Goal: Task Accomplishment & Management: Complete application form

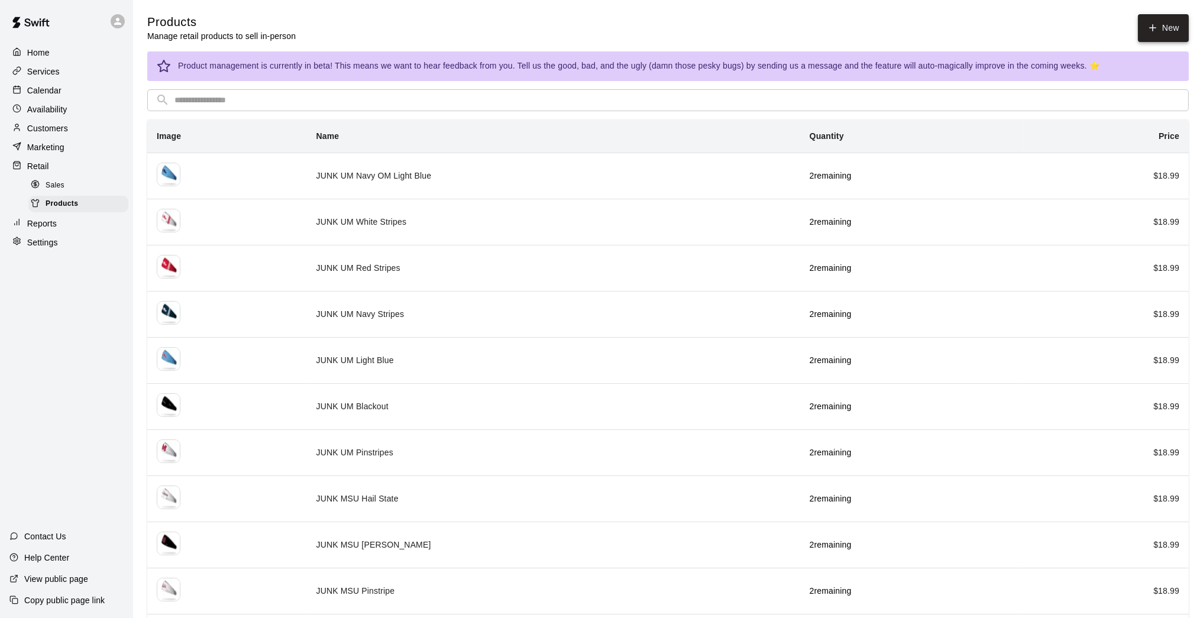
click at [1165, 23] on link "New" at bounding box center [1163, 28] width 51 height 28
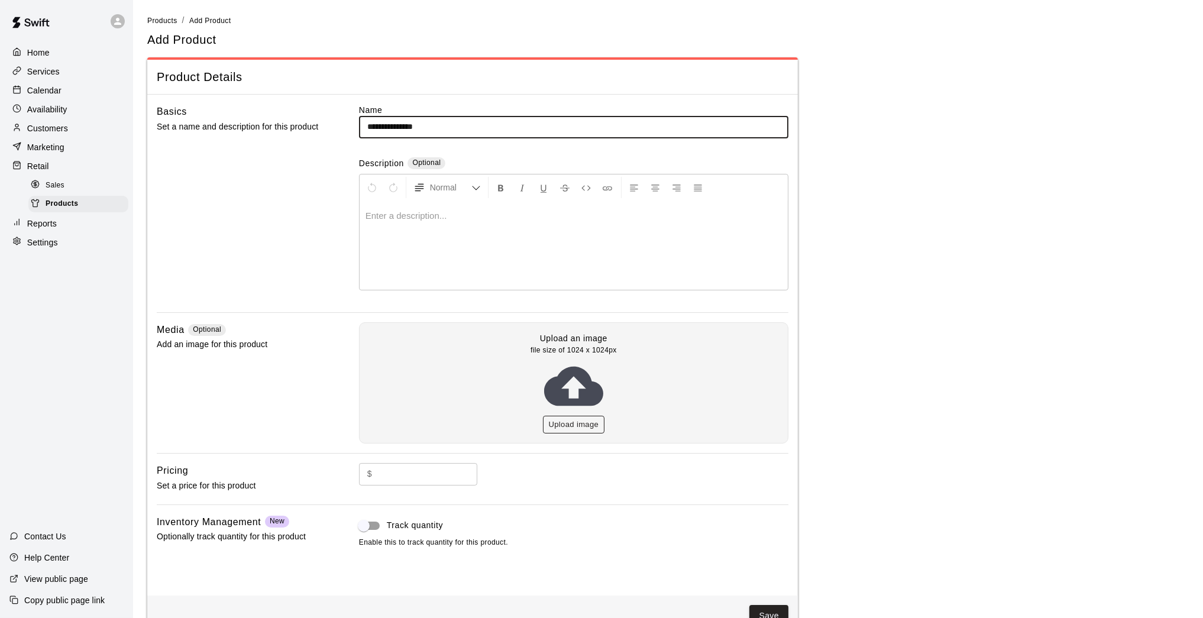
type input "**********"
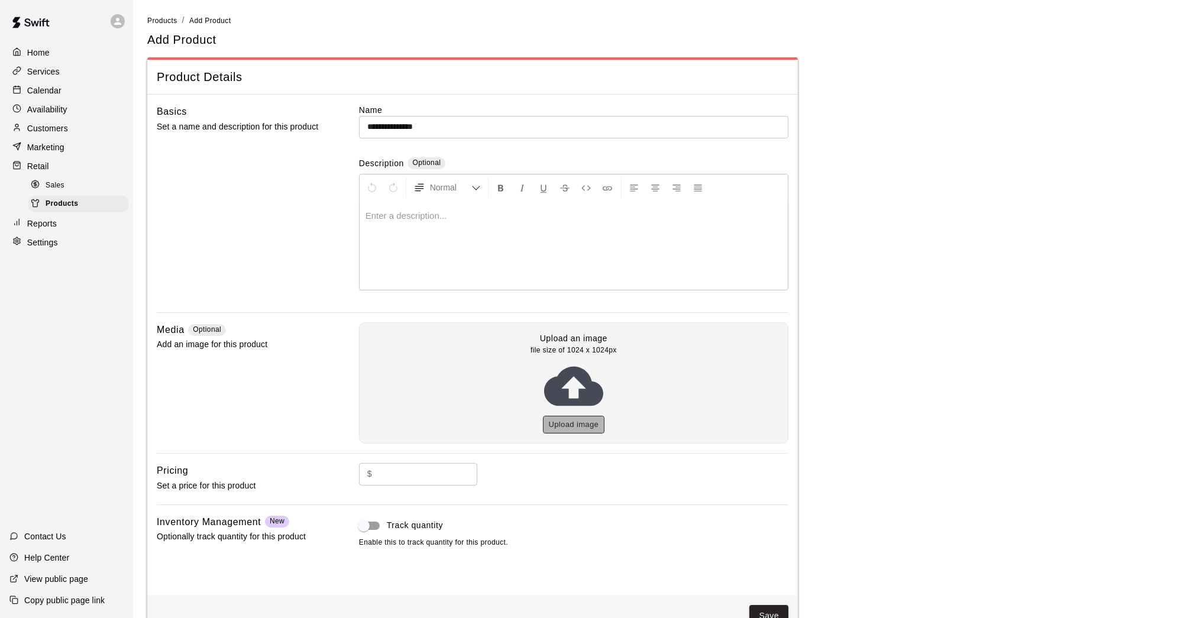
click at [565, 420] on button "Upload image" at bounding box center [574, 425] width 62 height 18
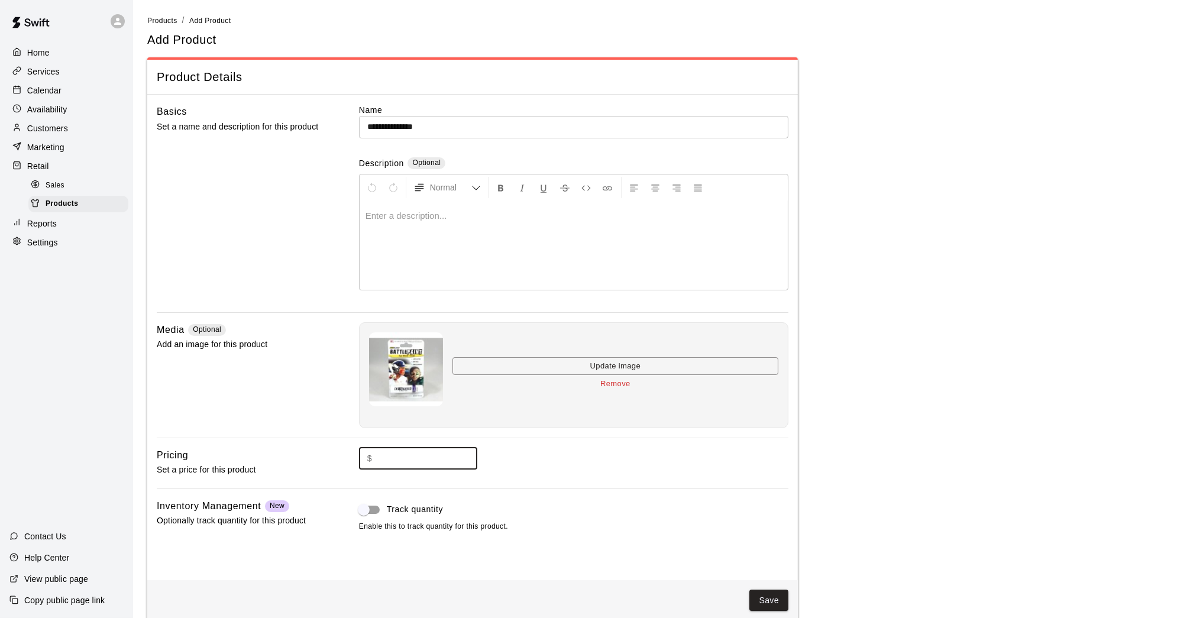
click at [439, 461] on input "text" at bounding box center [427, 459] width 101 height 22
type input "*"
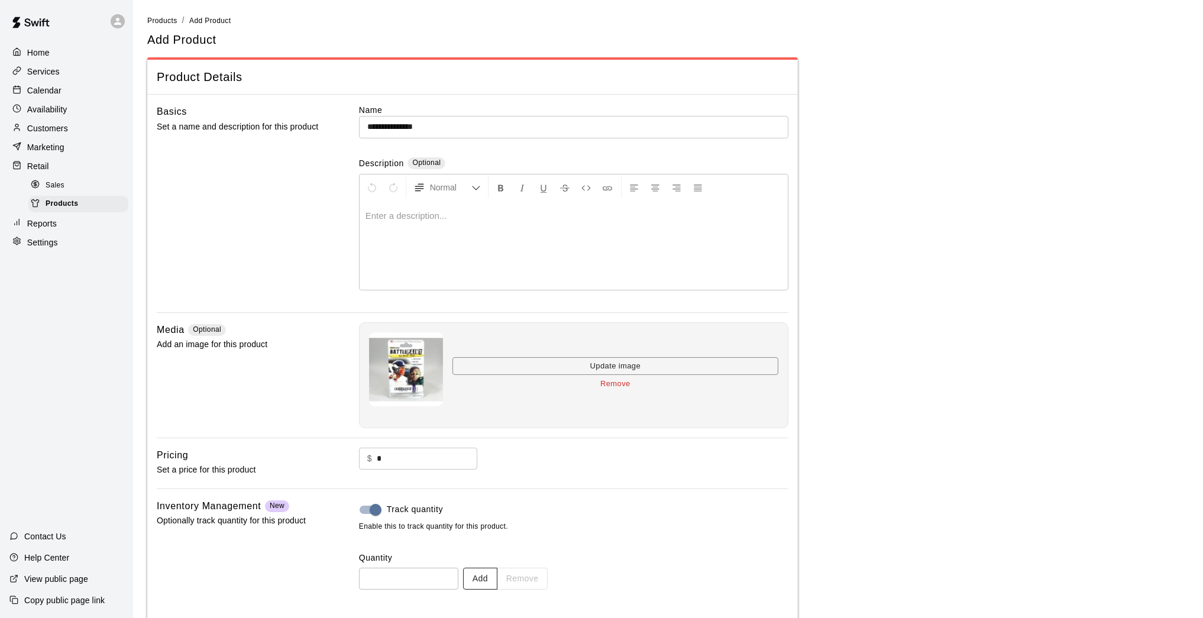
click at [487, 576] on button "Add" at bounding box center [480, 579] width 34 height 22
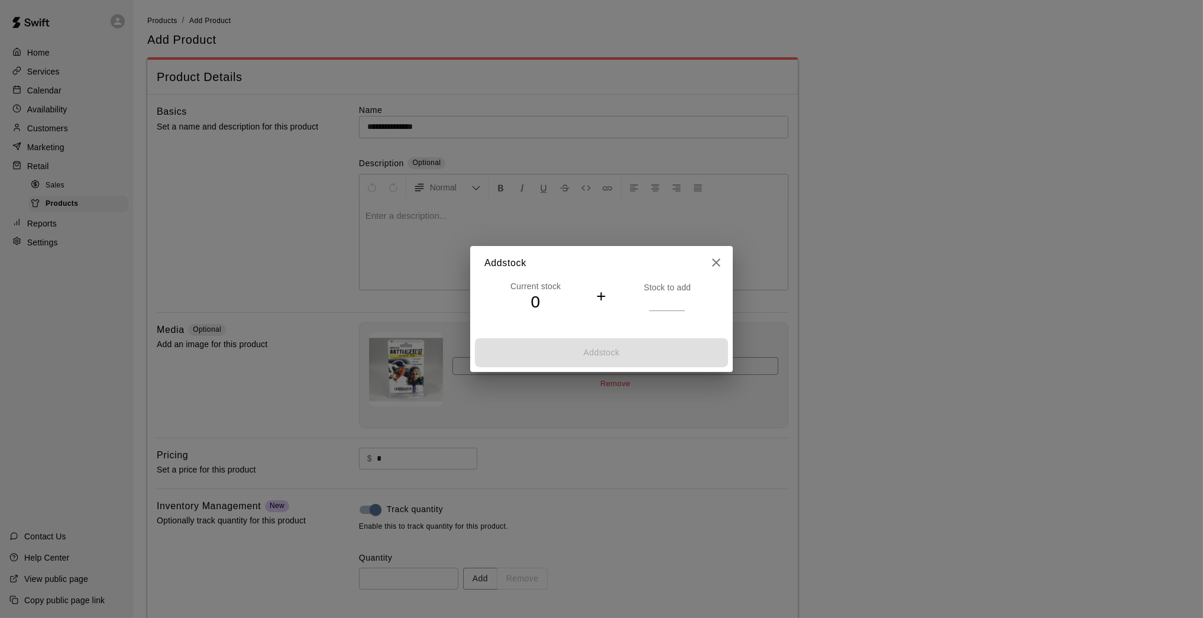
click at [680, 298] on input "*" at bounding box center [666, 301] width 35 height 17
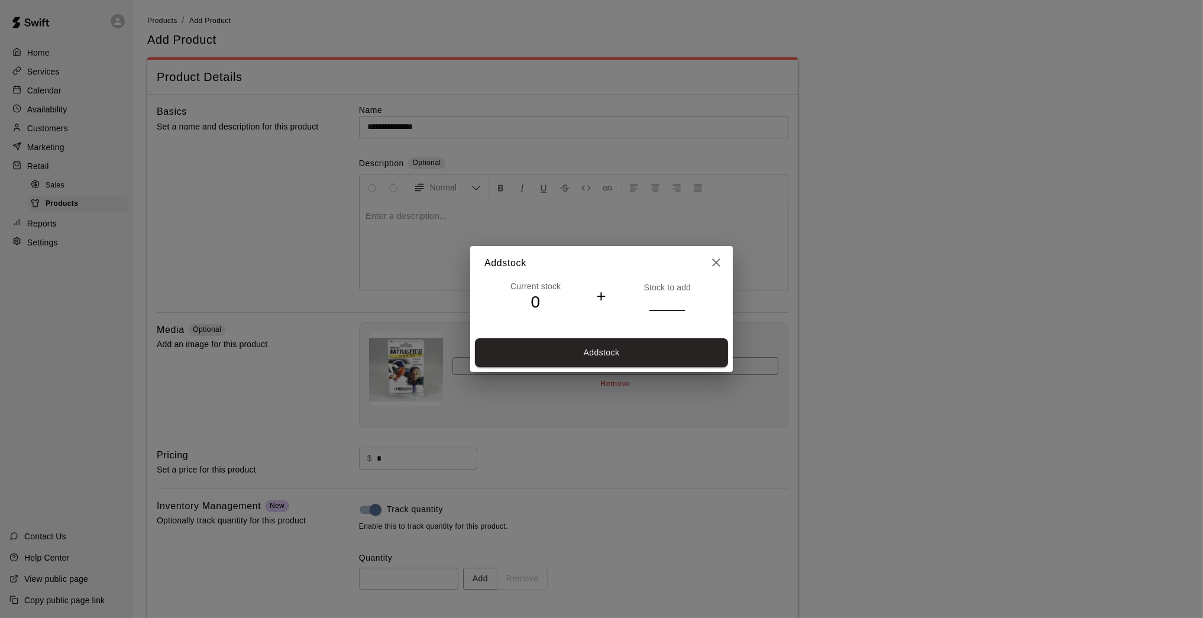
click at [680, 298] on input "*" at bounding box center [666, 301] width 35 height 17
type input "*"
click at [680, 298] on input "*" at bounding box center [666, 301] width 35 height 17
click at [662, 353] on button "Add stock" at bounding box center [601, 352] width 253 height 29
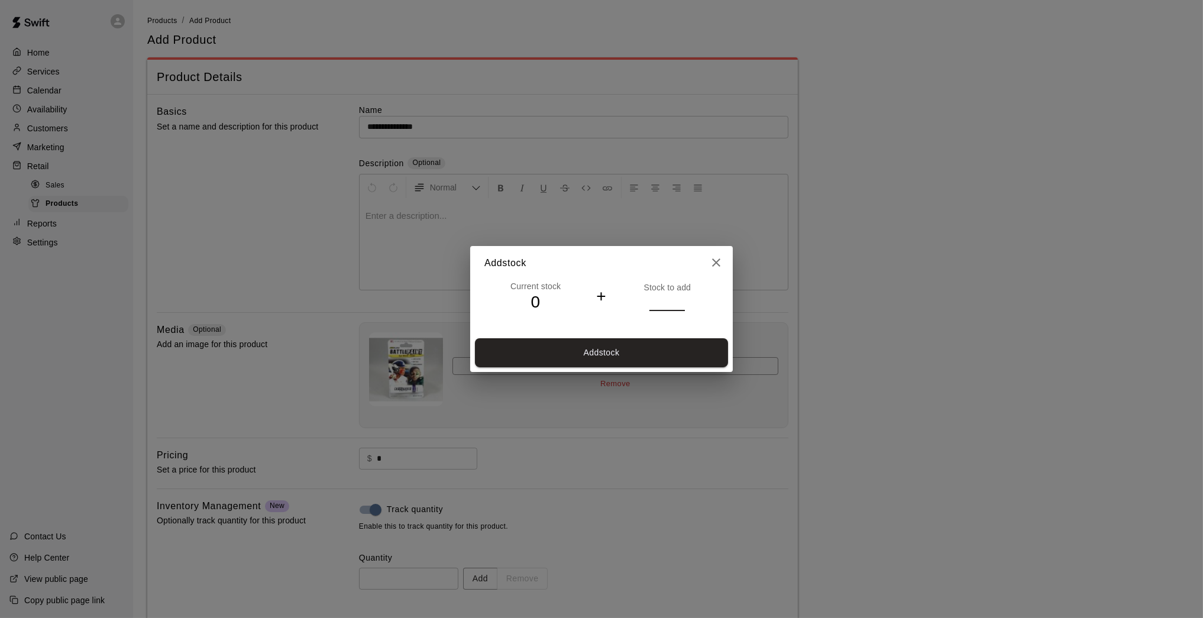
type input "*"
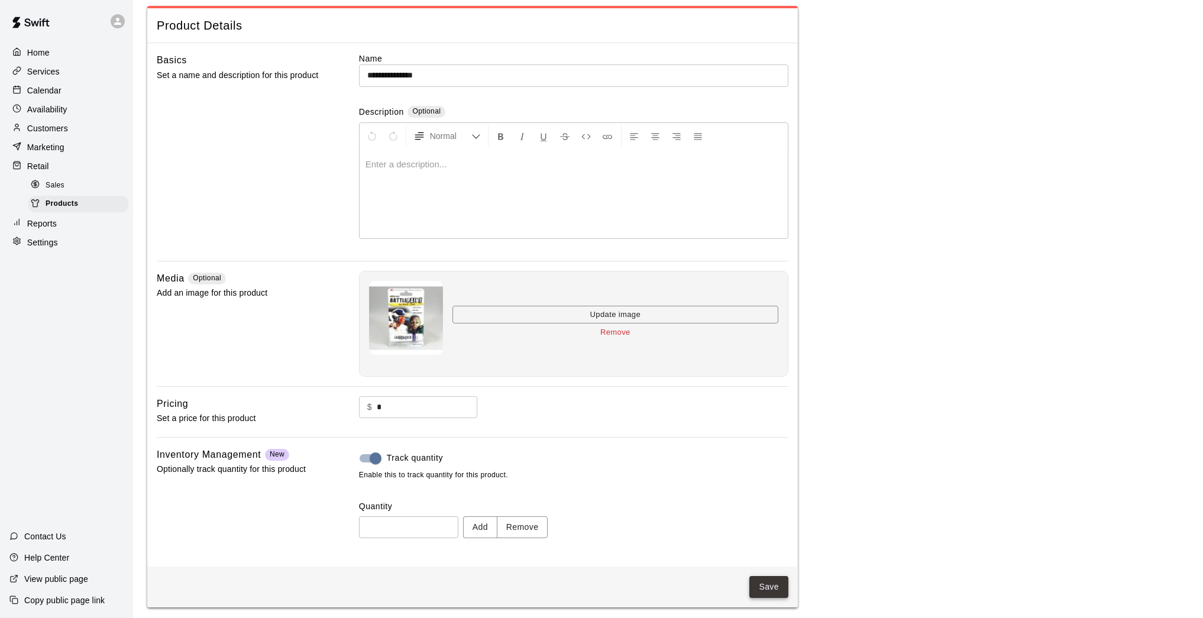
scroll to position [50, 0]
click at [771, 584] on button "Save" at bounding box center [768, 588] width 39 height 22
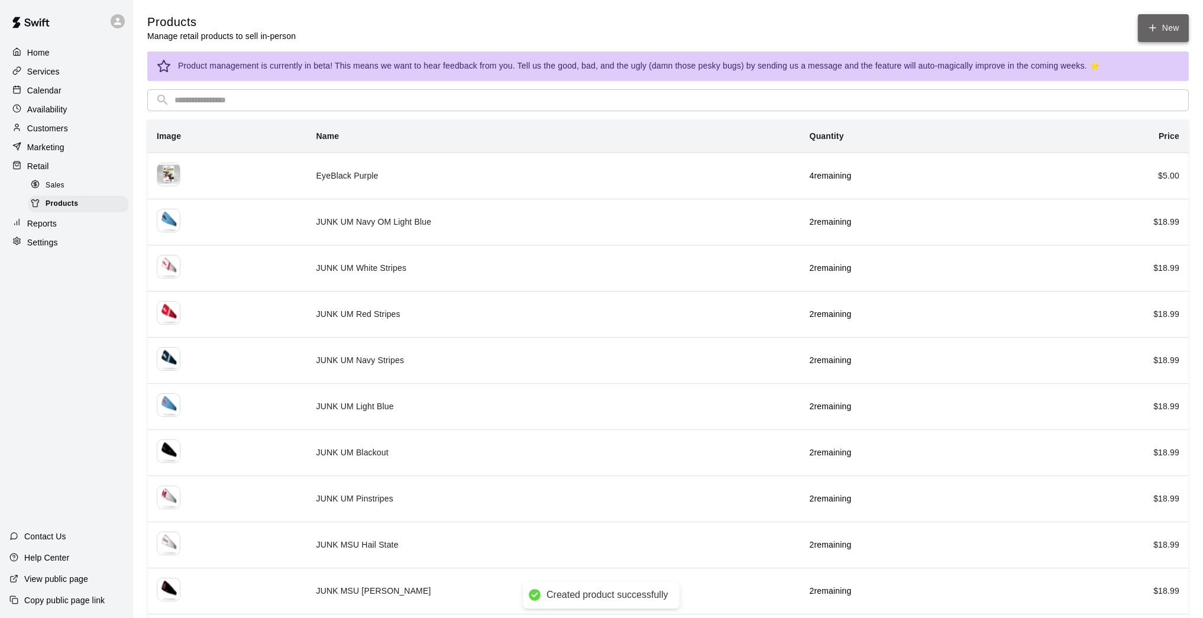
click at [1149, 30] on icon at bounding box center [1152, 27] width 11 height 11
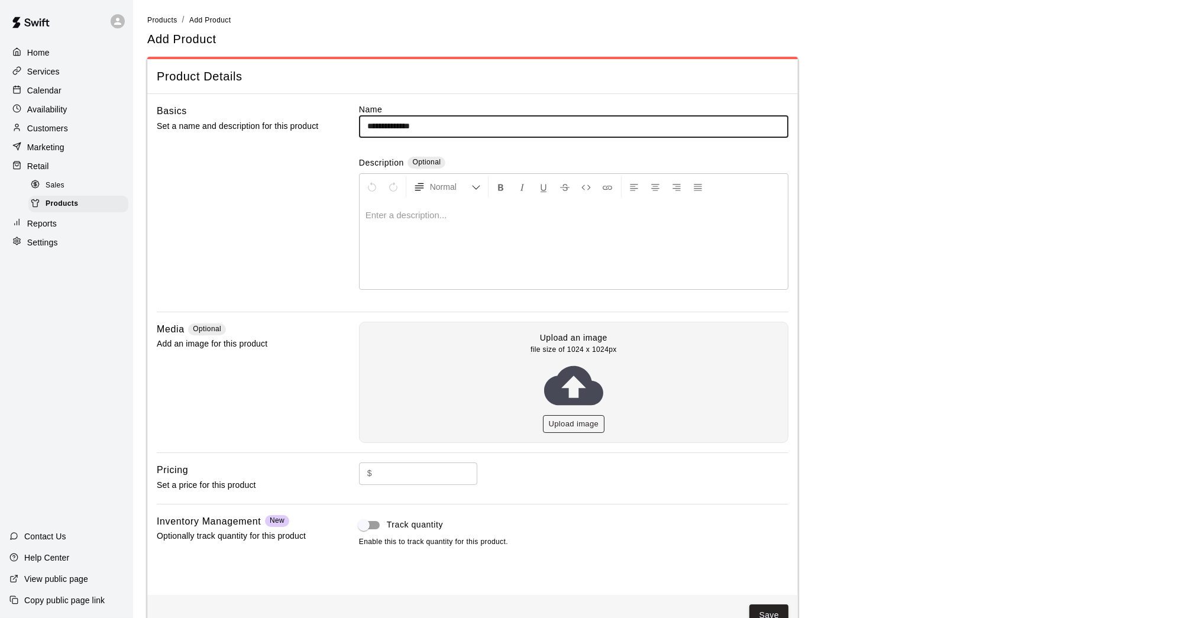
type input "**********"
click at [586, 419] on button "Upload image" at bounding box center [574, 424] width 62 height 18
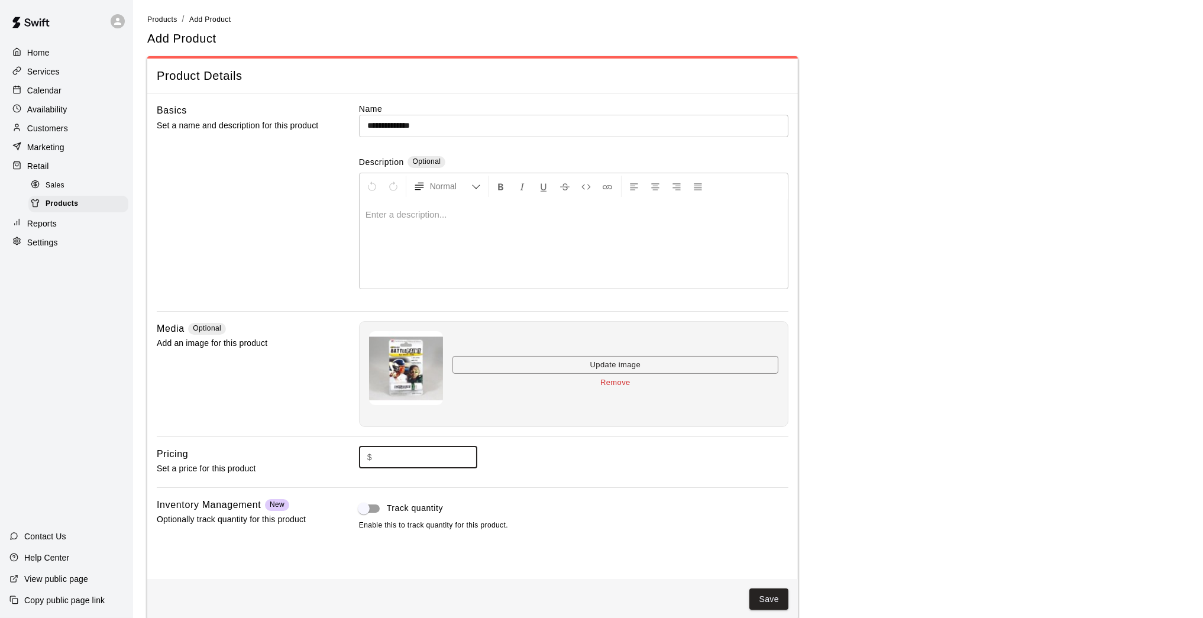
click at [432, 455] on input "text" at bounding box center [427, 458] width 101 height 22
type input "*"
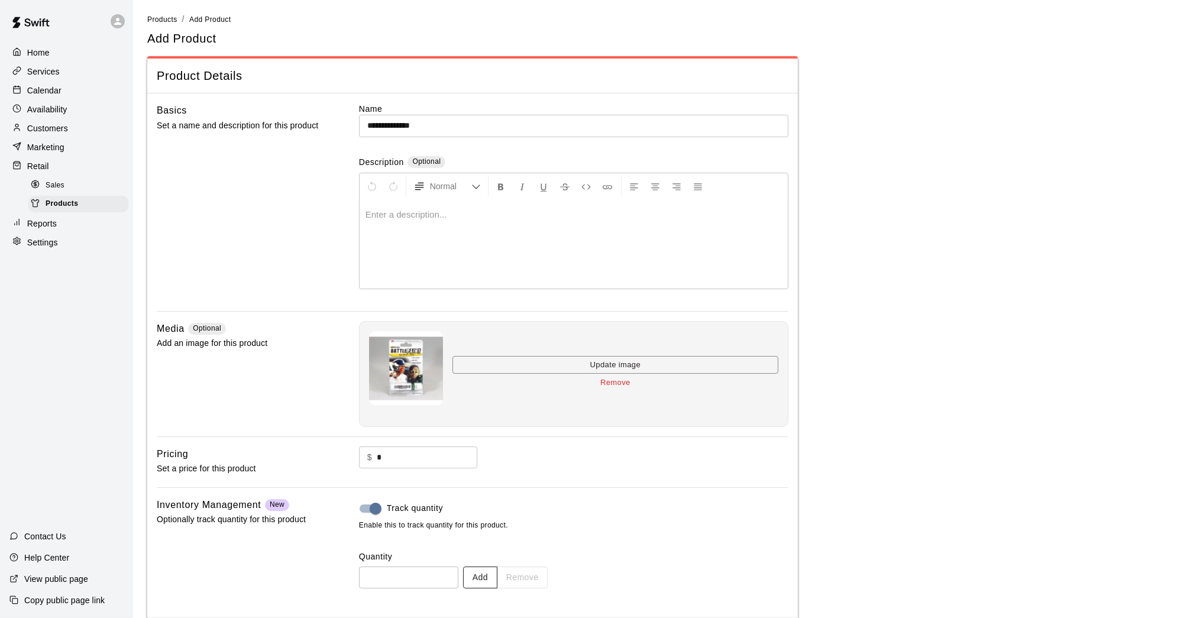
click at [484, 579] on button "Add" at bounding box center [480, 578] width 34 height 22
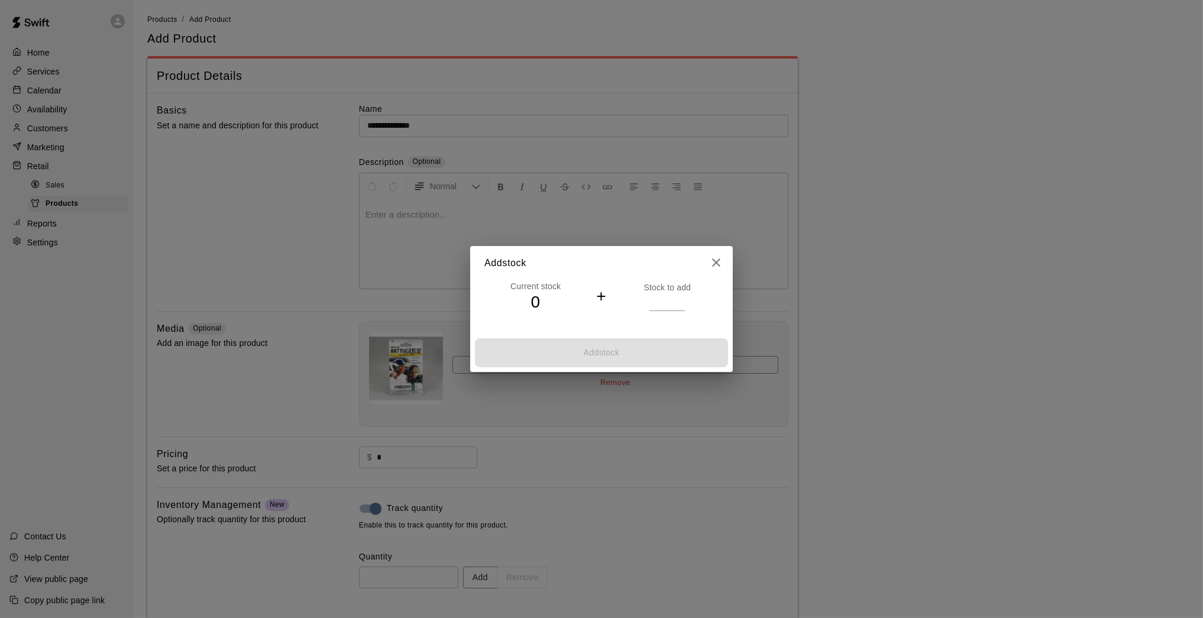
click at [683, 300] on input "*" at bounding box center [666, 301] width 35 height 17
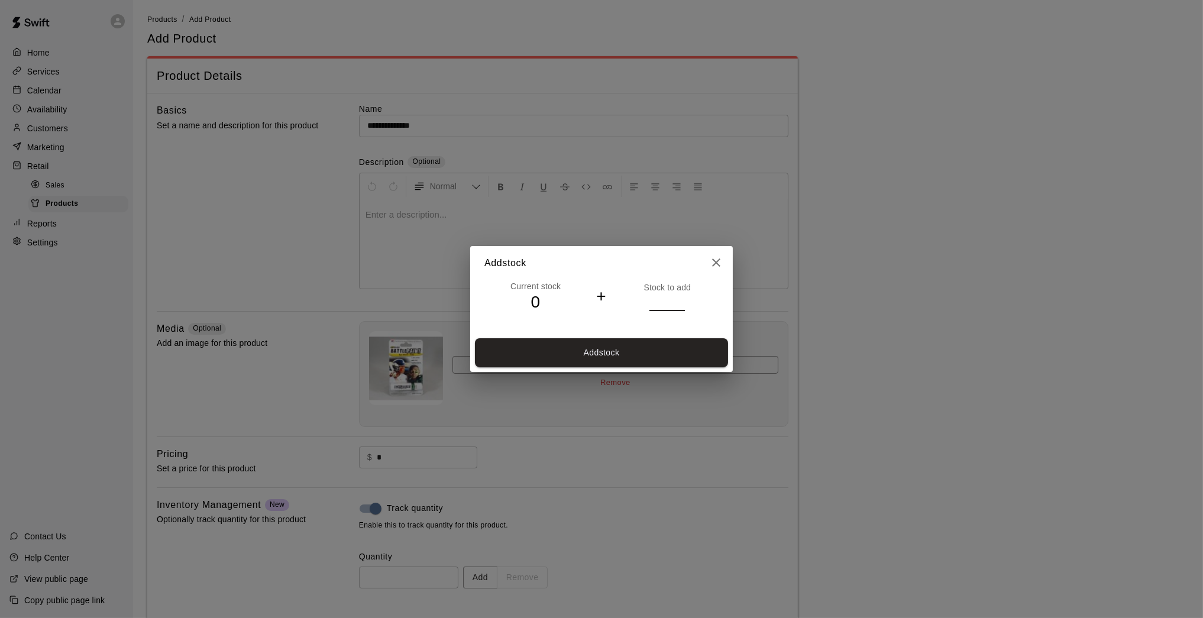
click at [683, 300] on input "*" at bounding box center [666, 301] width 35 height 17
type input "*"
click at [683, 300] on input "*" at bounding box center [666, 301] width 35 height 17
click at [660, 366] on button "Add stock" at bounding box center [601, 352] width 253 height 29
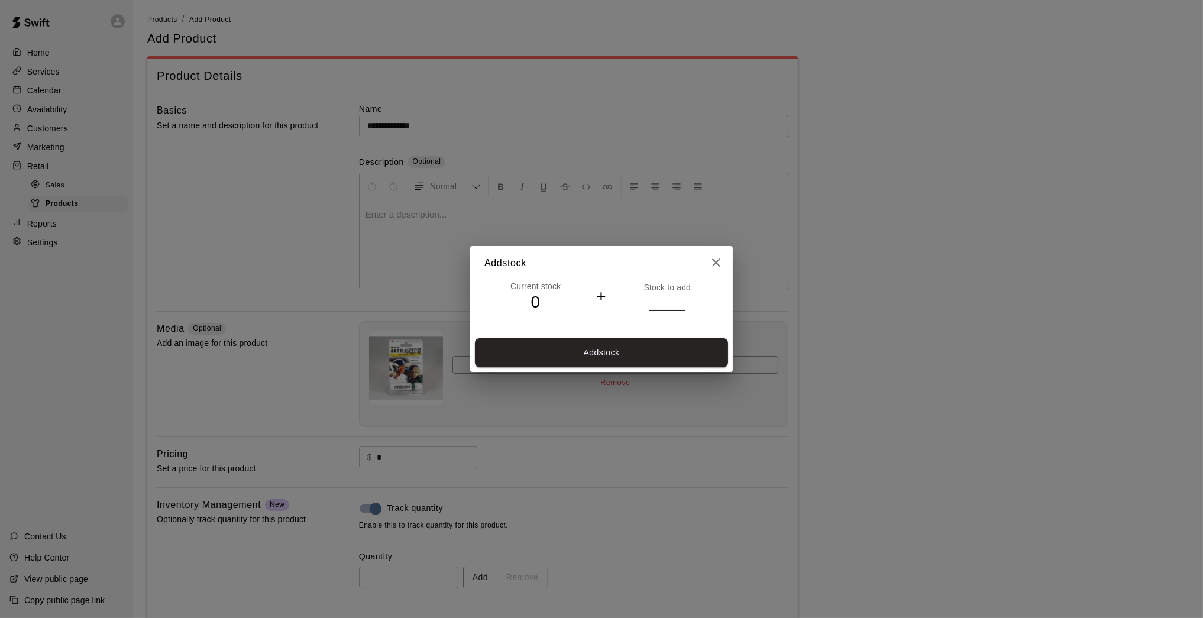
type input "*"
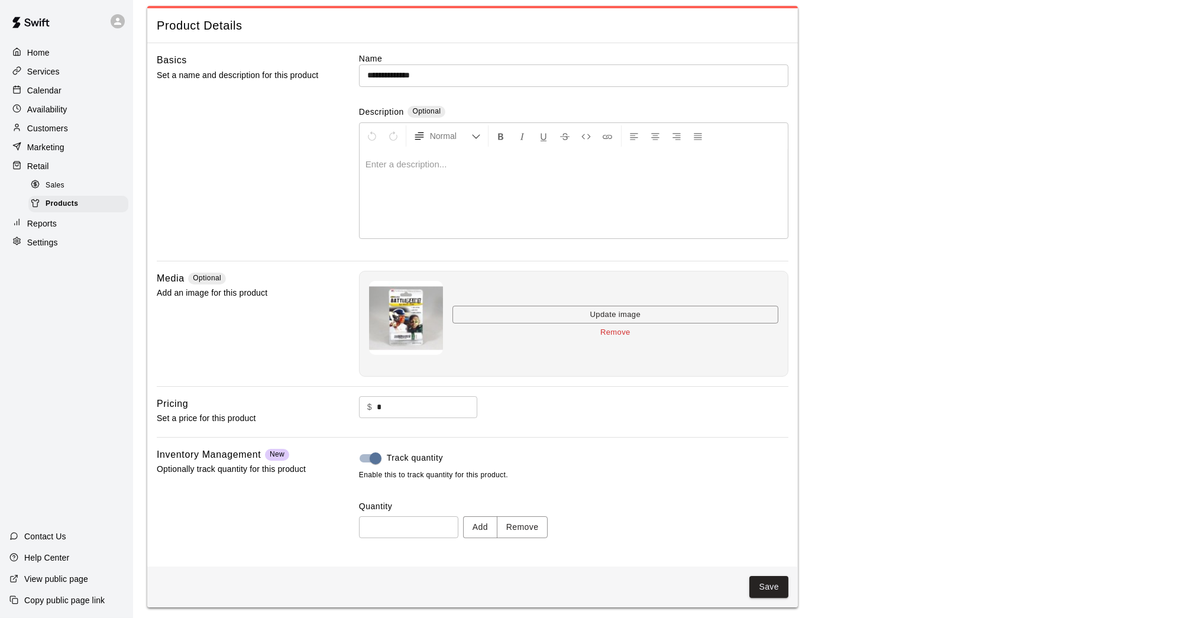
scroll to position [50, 0]
click at [771, 583] on button "Save" at bounding box center [768, 588] width 39 height 22
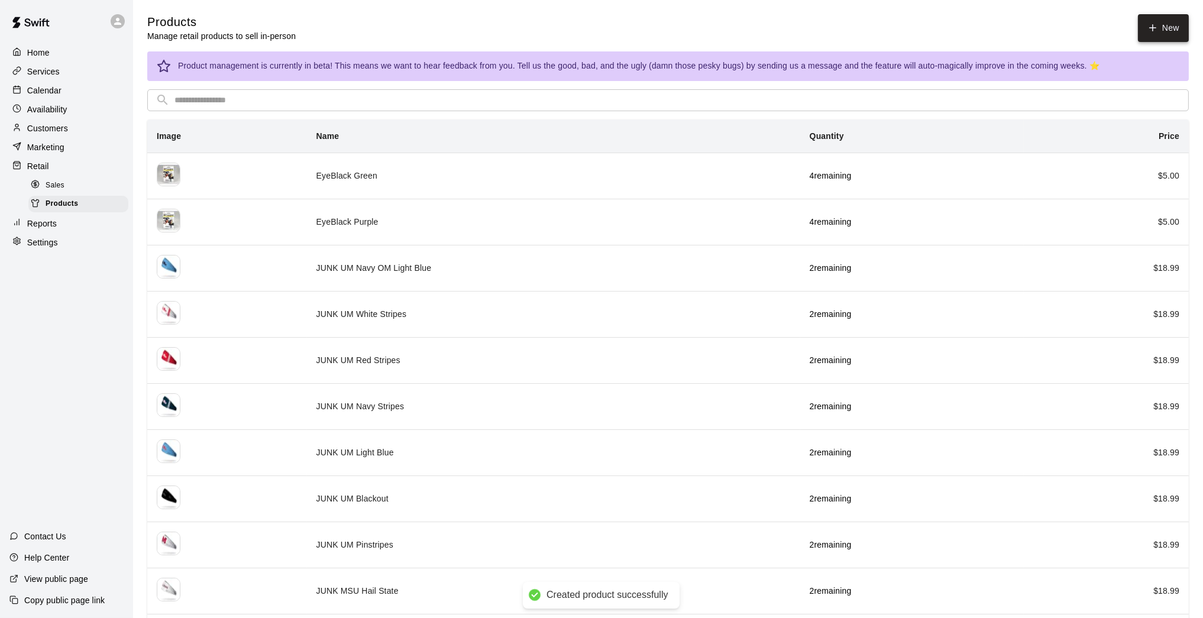
click at [1162, 24] on link "New" at bounding box center [1163, 28] width 51 height 28
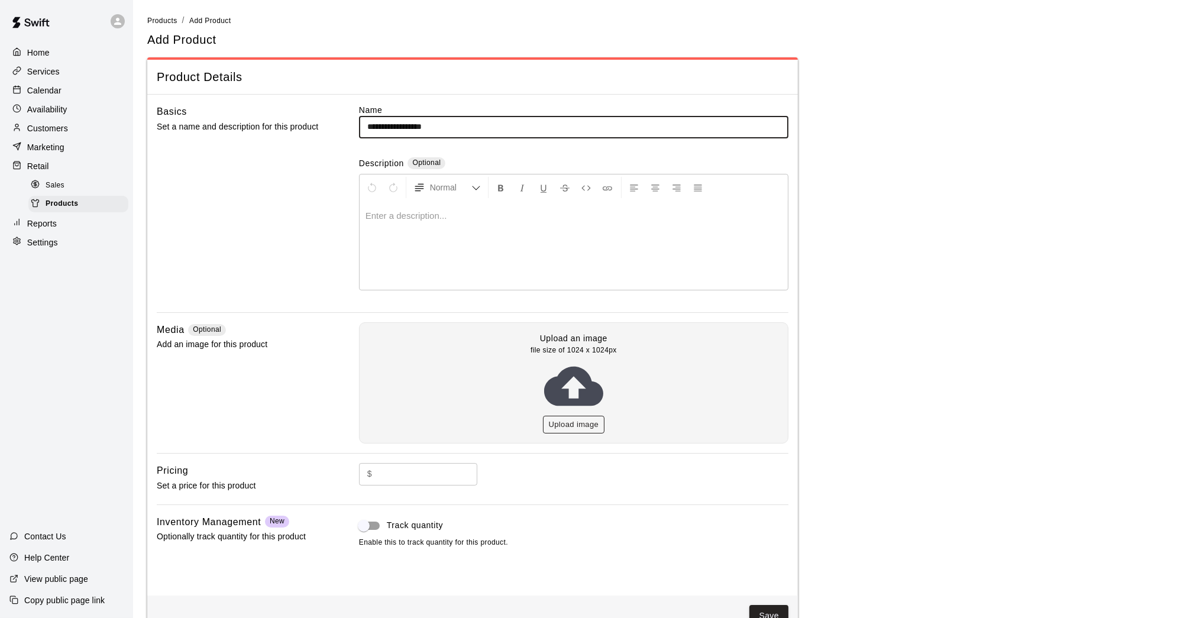
type input "**********"
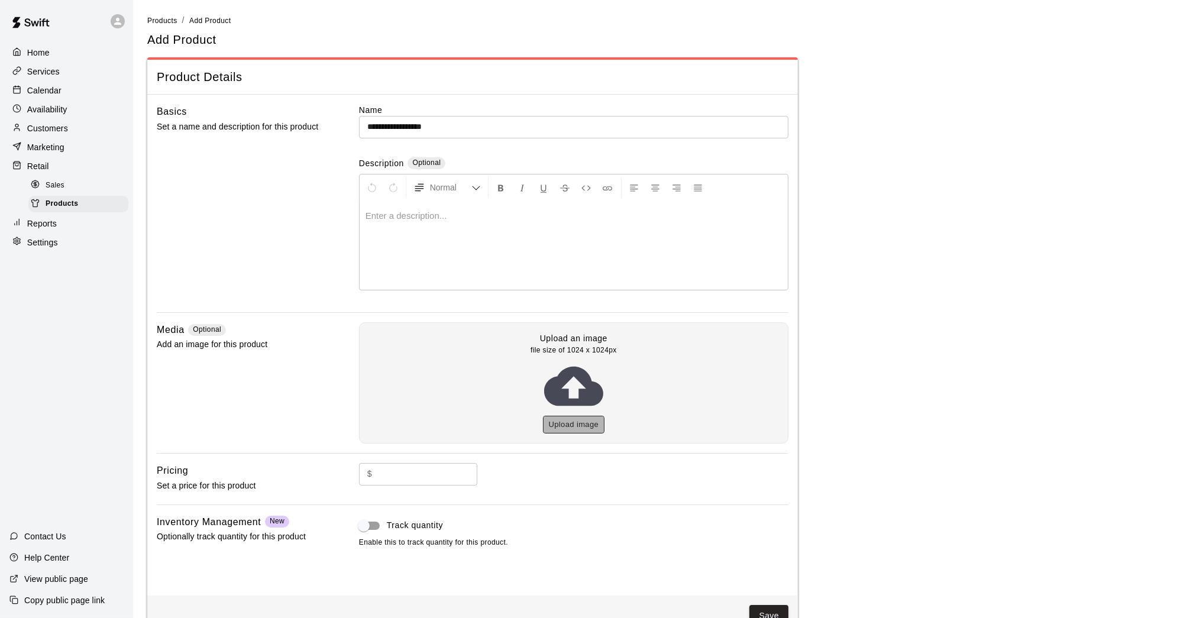
click at [567, 425] on button "Upload image" at bounding box center [574, 425] width 62 height 18
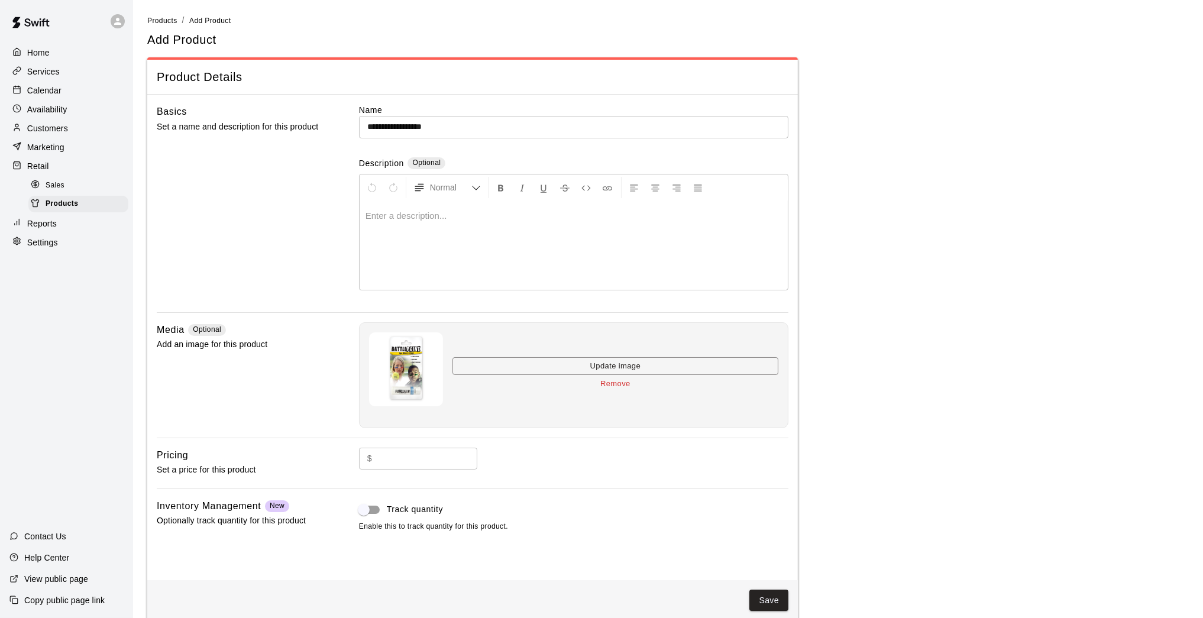
scroll to position [1, 0]
click at [442, 457] on input "text" at bounding box center [427, 458] width 101 height 22
type input "*"
drag, startPoint x: 425, startPoint y: 506, endPoint x: 435, endPoint y: 508, distance: 10.2
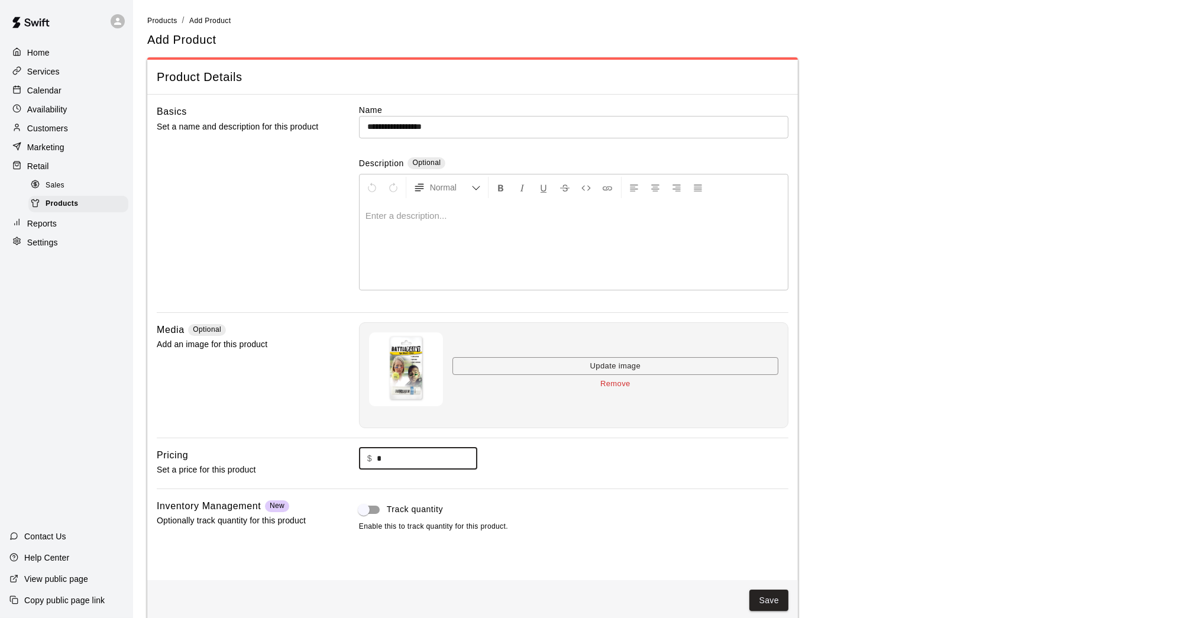
click at [425, 506] on span "Track quantity" at bounding box center [415, 509] width 56 height 12
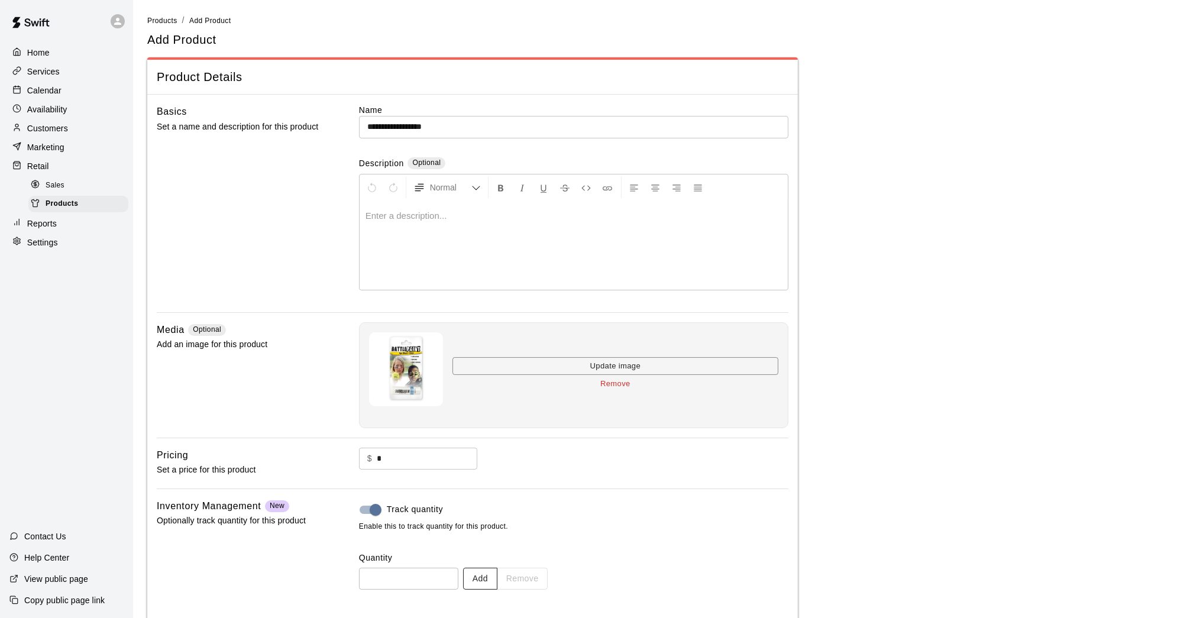
click at [488, 574] on button "Add" at bounding box center [480, 579] width 34 height 22
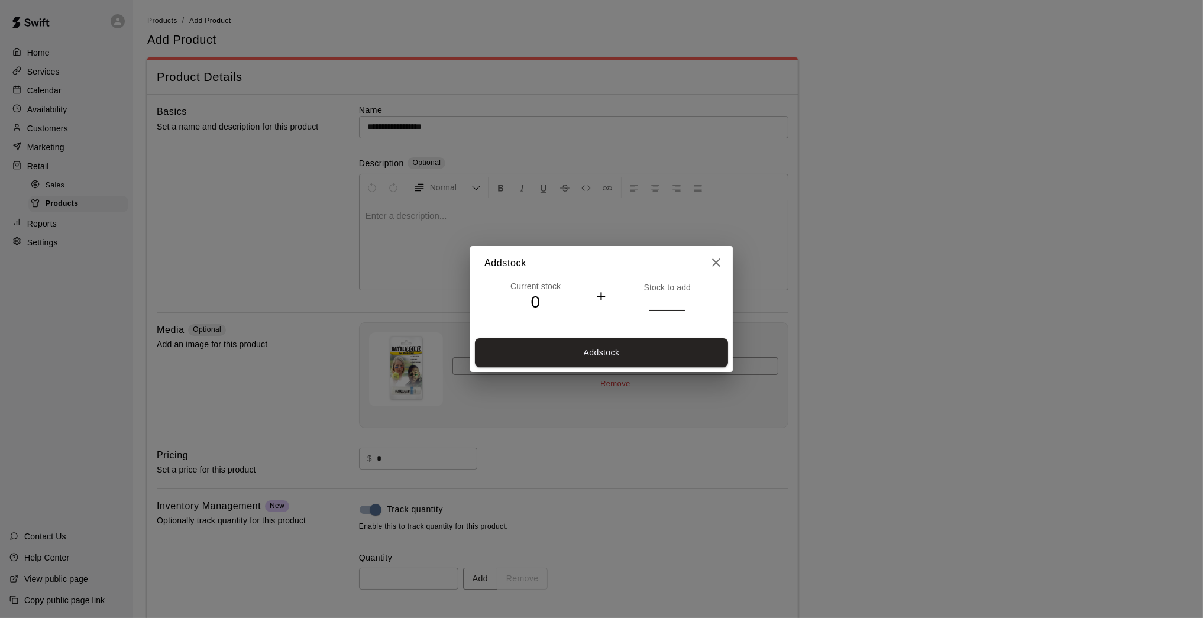
click at [683, 299] on input "*" at bounding box center [666, 301] width 35 height 17
type input "*"
click at [683, 299] on input "*" at bounding box center [666, 301] width 35 height 17
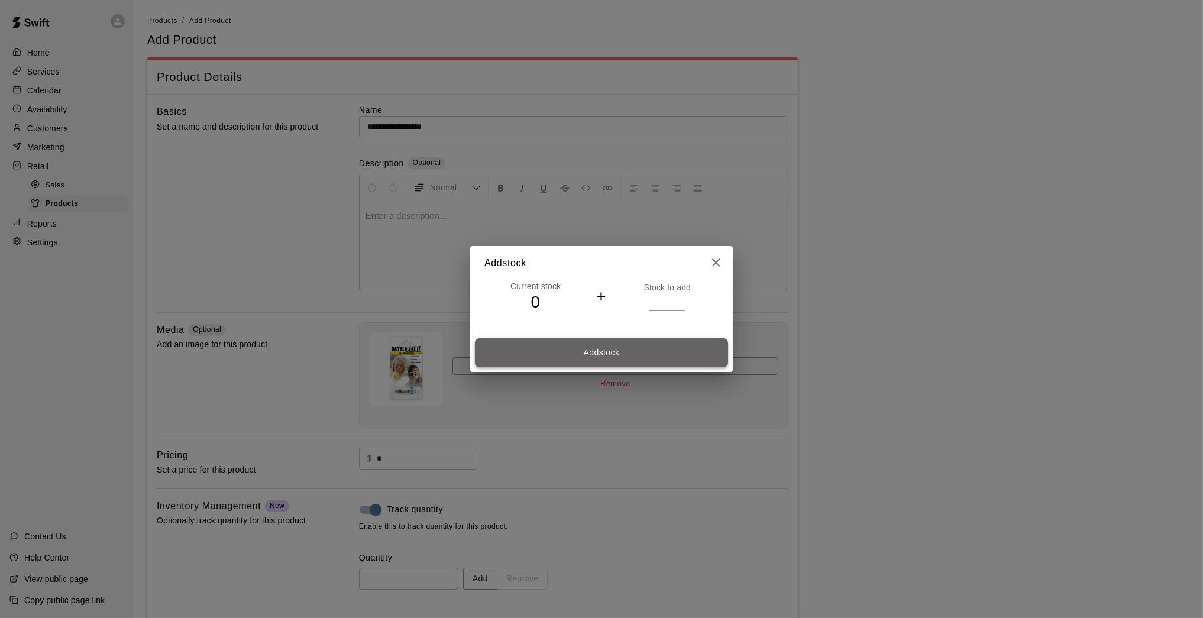
click at [668, 354] on button "Add stock" at bounding box center [601, 352] width 253 height 29
type input "*"
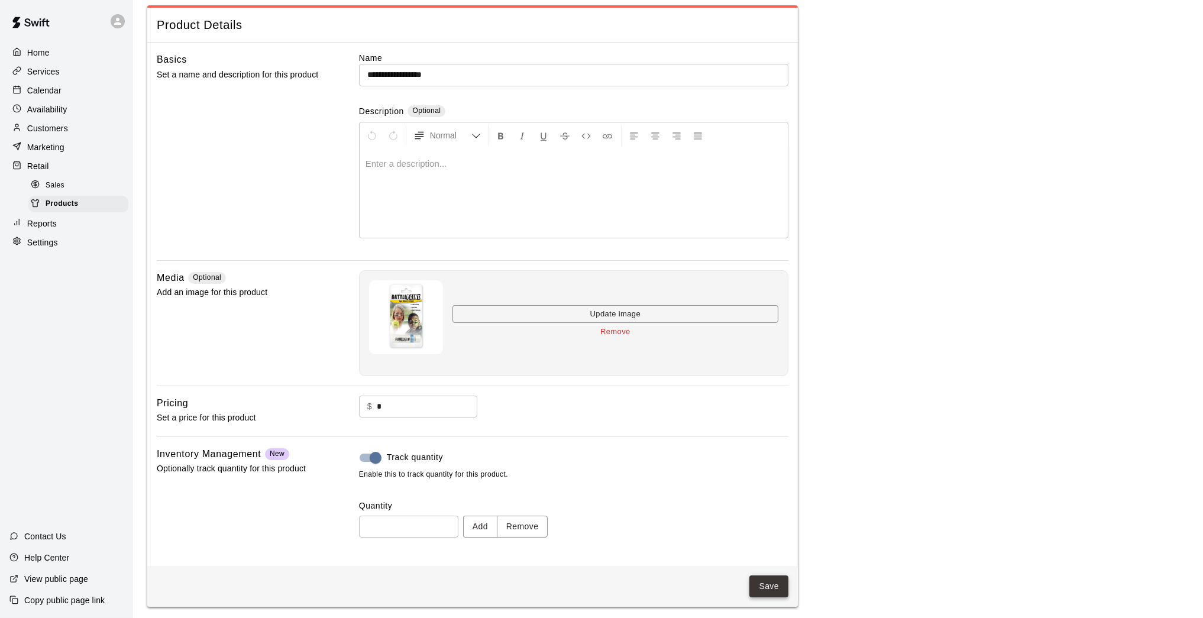
scroll to position [50, 0]
click at [772, 593] on button "Save" at bounding box center [768, 588] width 39 height 22
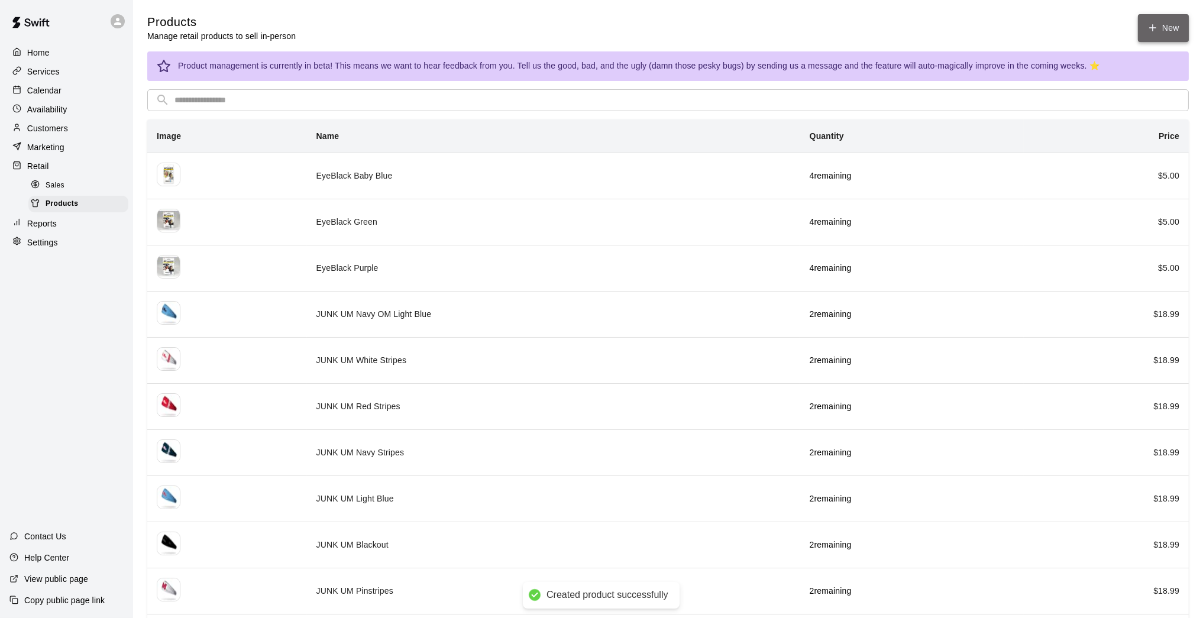
click at [1158, 25] on link "New" at bounding box center [1163, 28] width 51 height 28
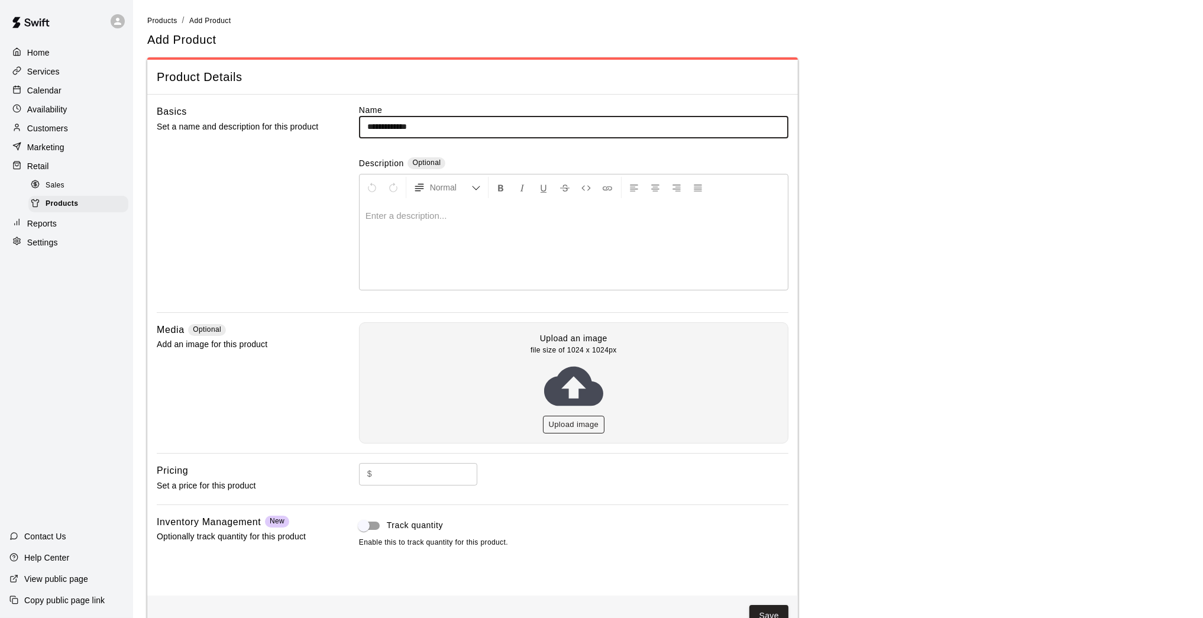
type input "**********"
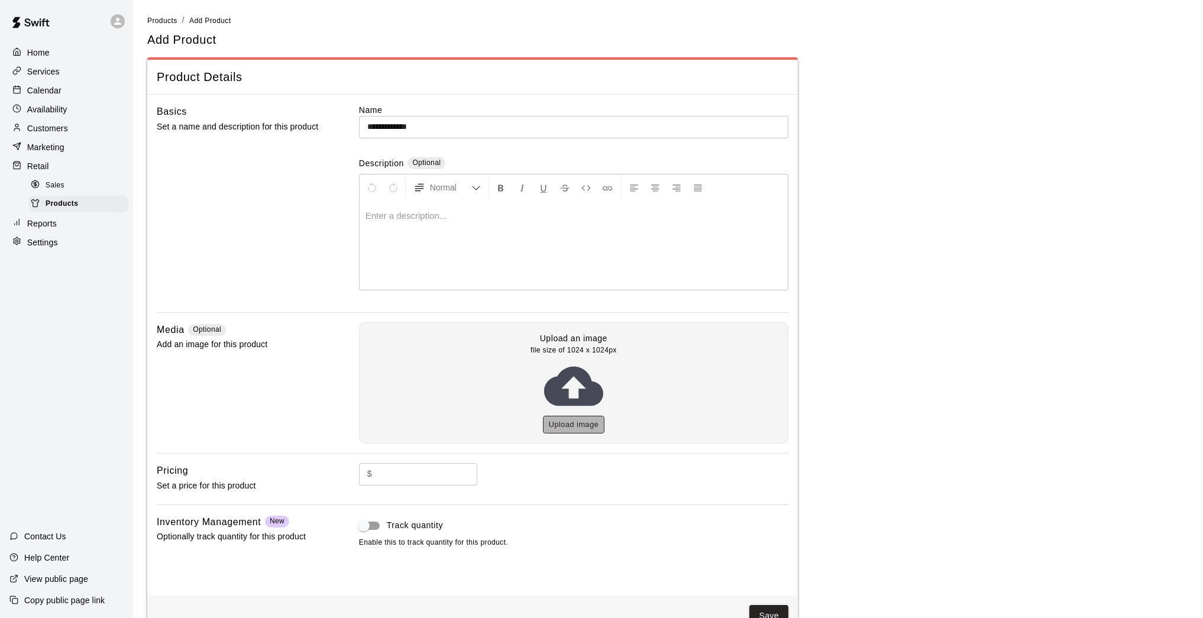
click at [554, 424] on button "Upload image" at bounding box center [574, 425] width 62 height 18
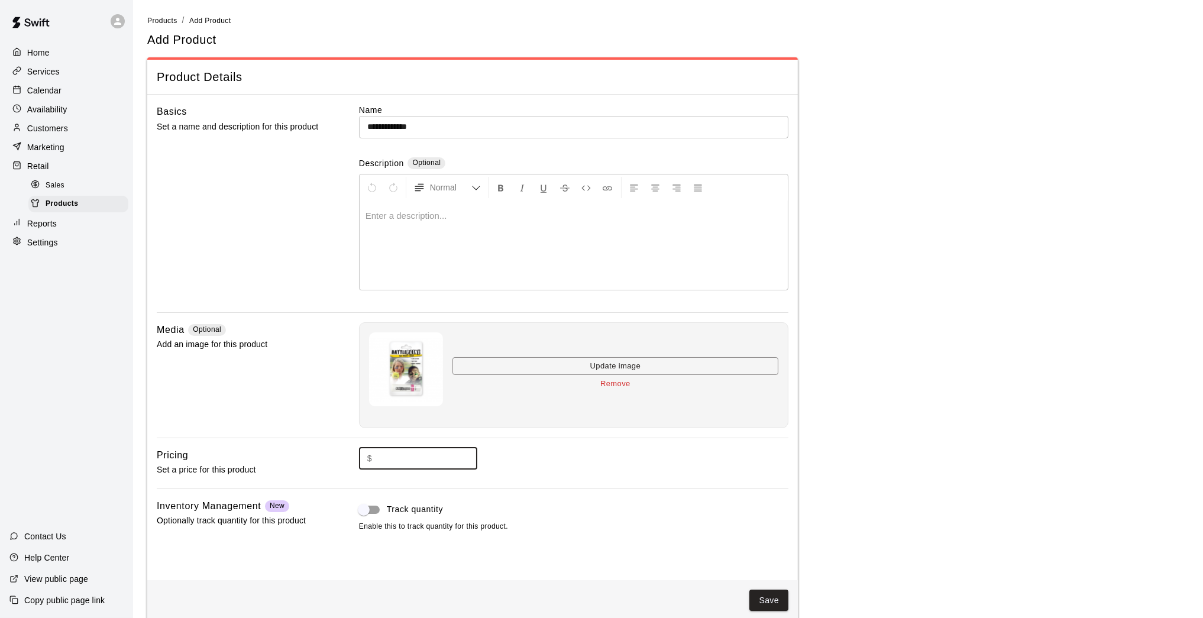
click at [448, 457] on input "text" at bounding box center [427, 459] width 101 height 22
type input "*"
click at [424, 505] on span "Track quantity" at bounding box center [415, 509] width 56 height 12
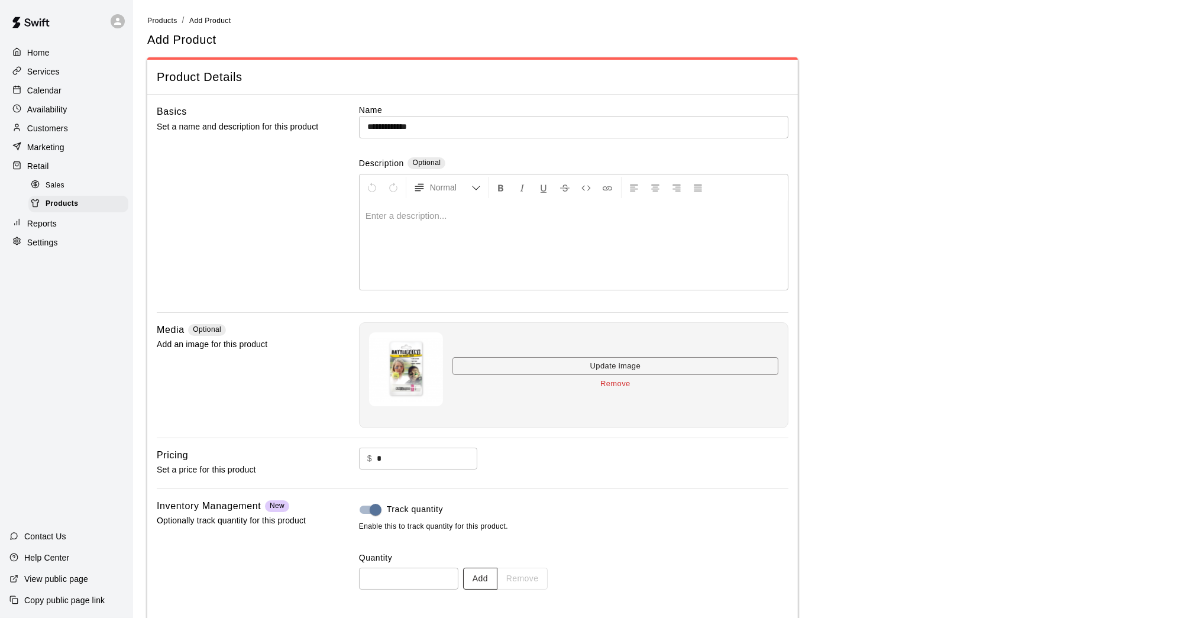
click at [488, 580] on button "Add" at bounding box center [480, 579] width 34 height 22
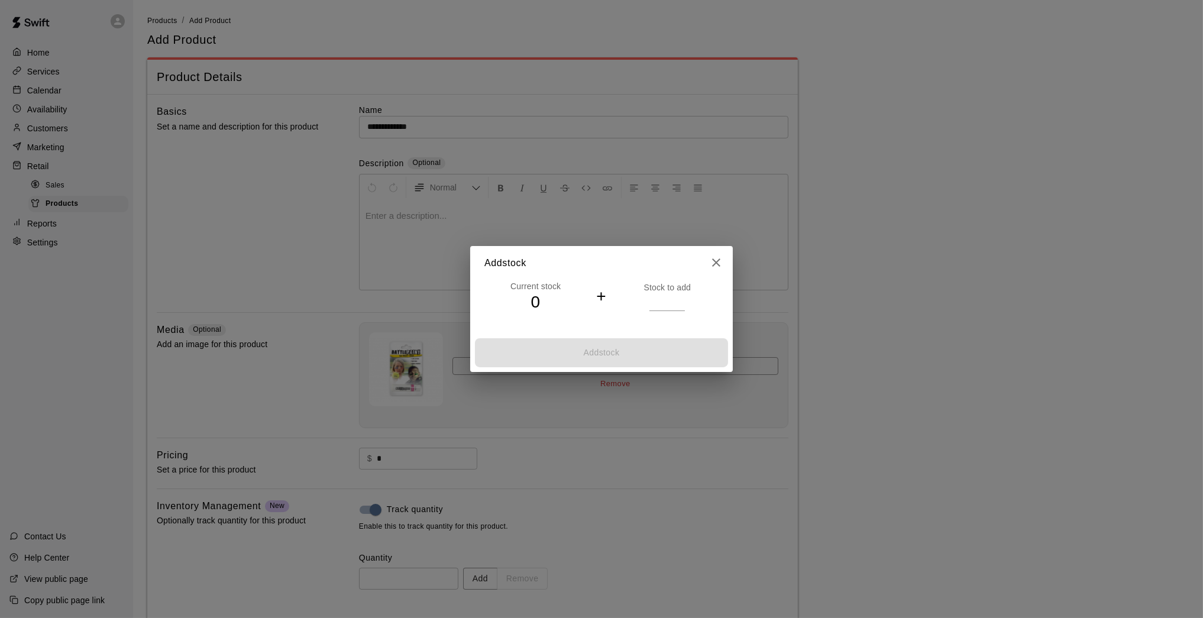
click at [681, 301] on input "*" at bounding box center [666, 301] width 35 height 17
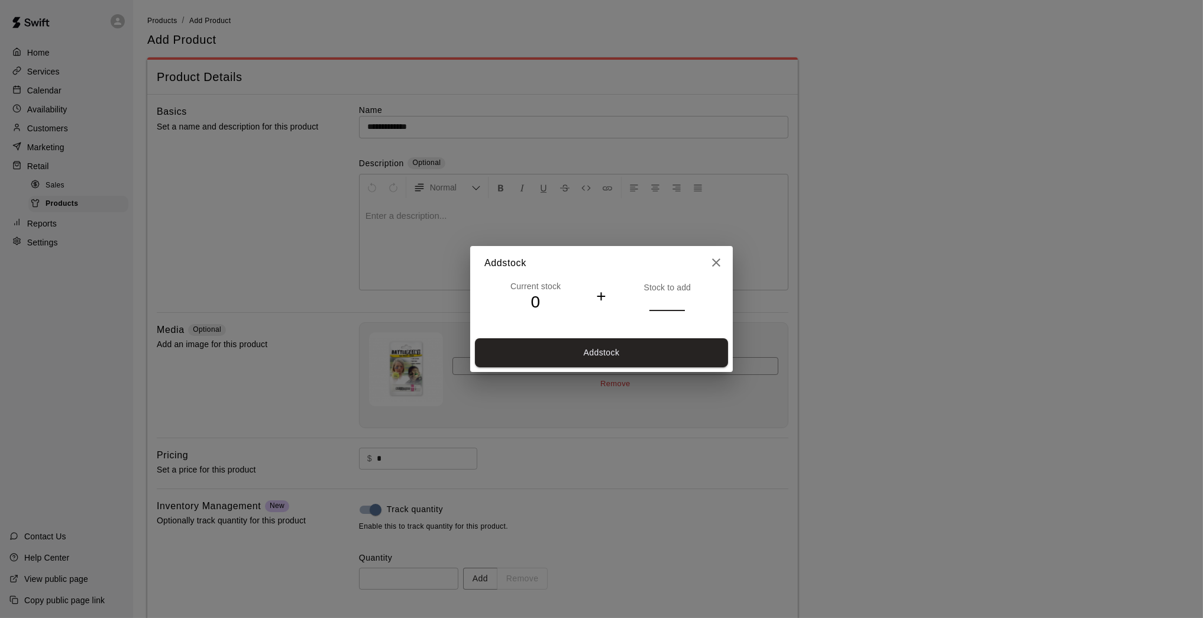
click at [681, 301] on input "*" at bounding box center [666, 301] width 35 height 17
type input "*"
click at [681, 301] on input "*" at bounding box center [666, 301] width 35 height 17
click at [672, 348] on button "Add stock" at bounding box center [601, 352] width 253 height 29
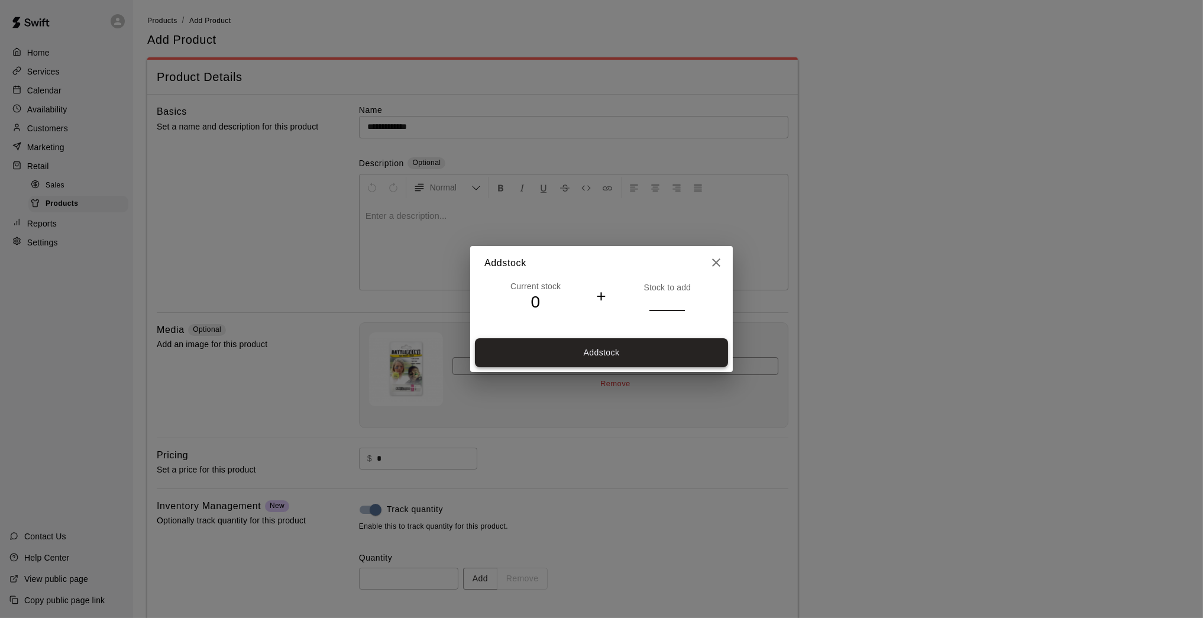
type input "*"
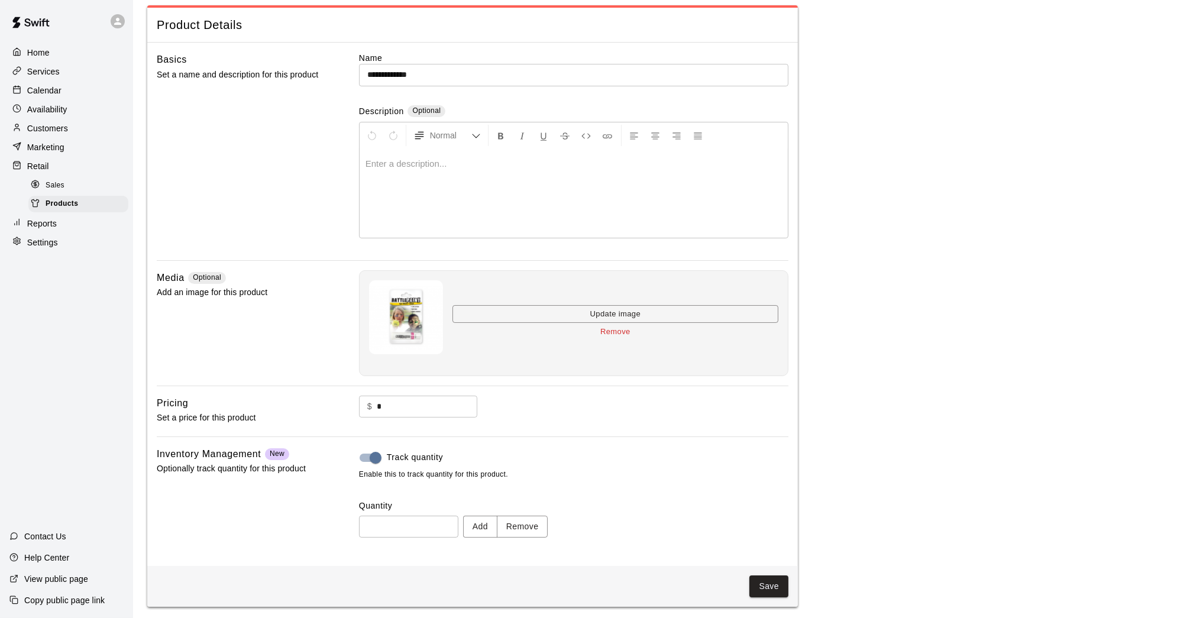
scroll to position [49, 0]
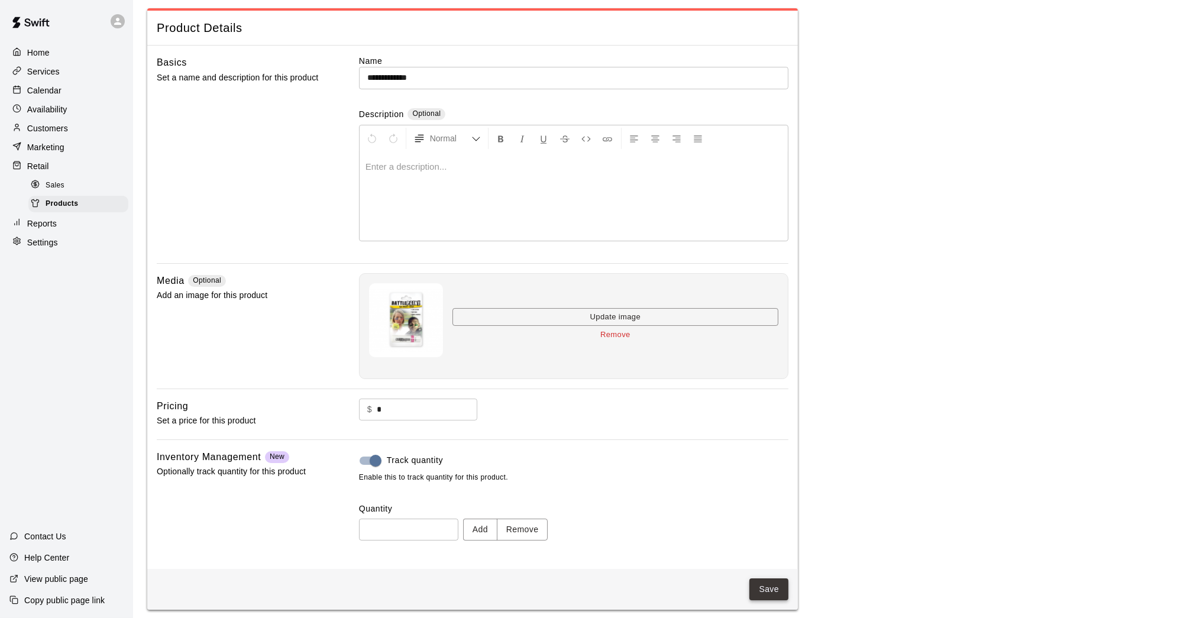
click at [764, 585] on button "Save" at bounding box center [768, 589] width 39 height 22
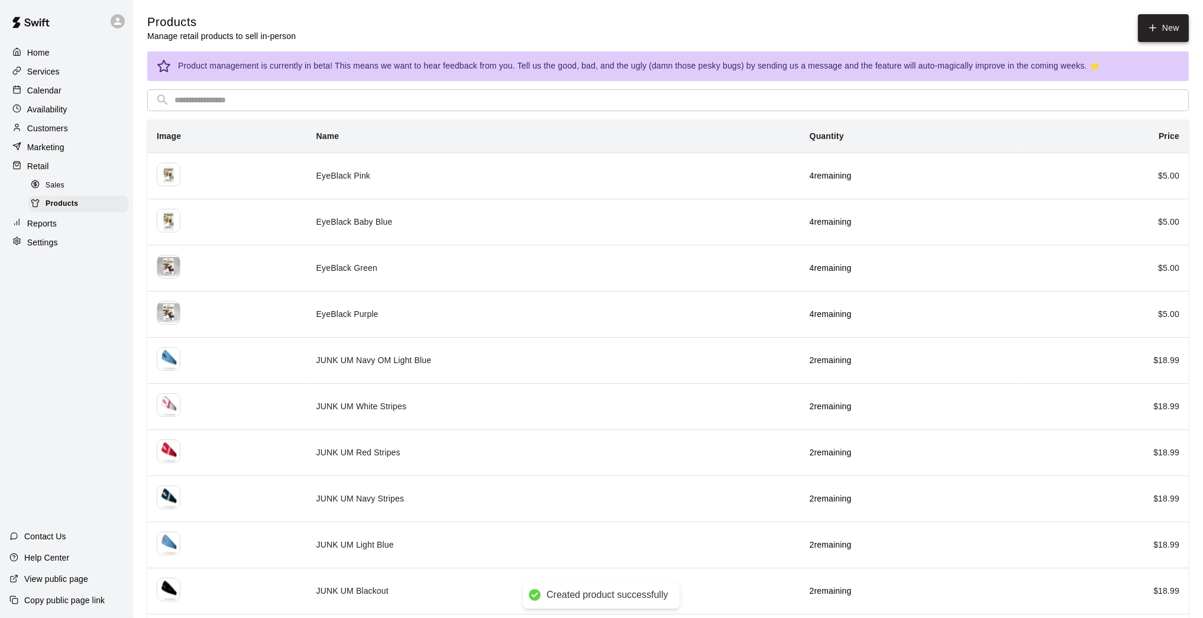
click at [1162, 32] on link "New" at bounding box center [1163, 28] width 51 height 28
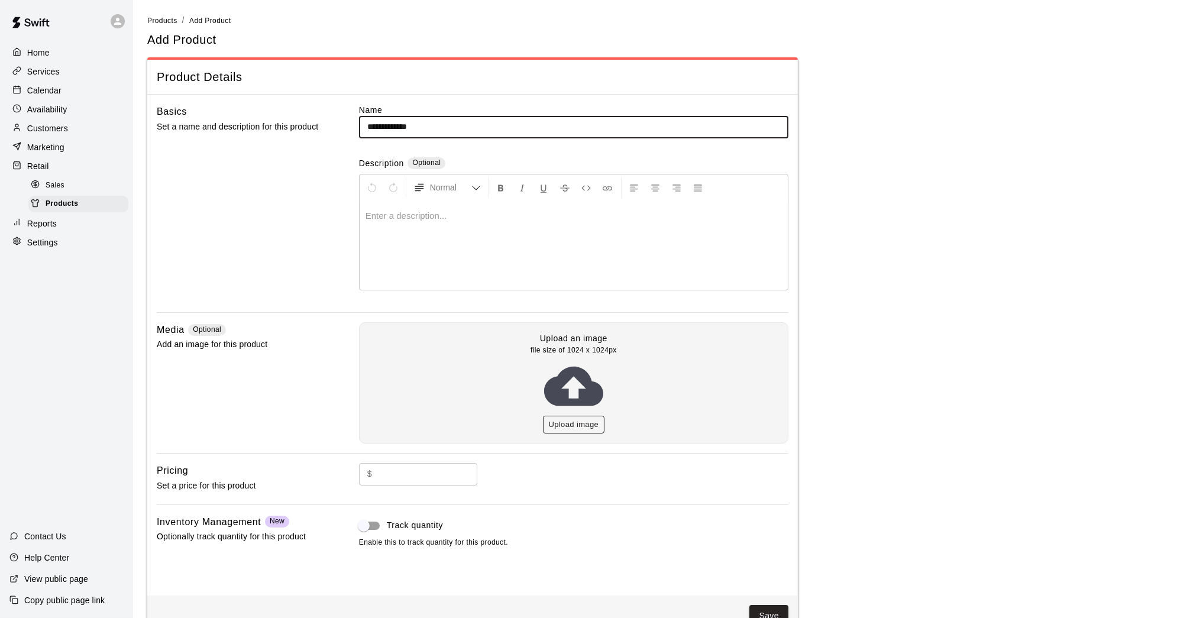
scroll to position [-1, 0]
type input "**********"
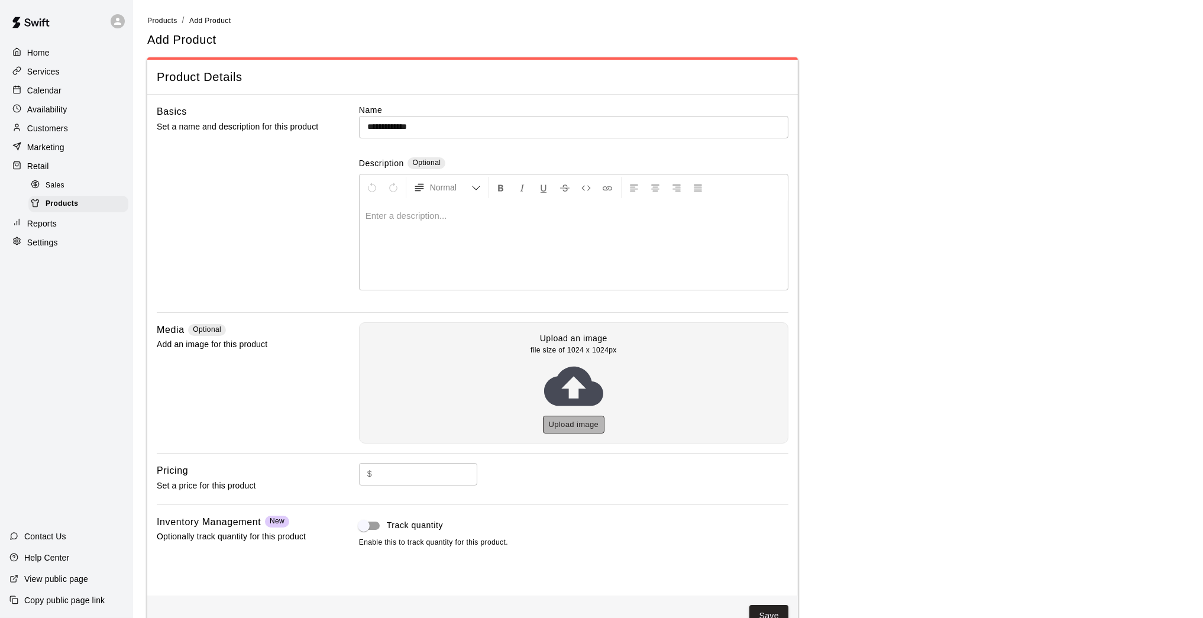
click at [593, 422] on button "Upload image" at bounding box center [574, 425] width 62 height 18
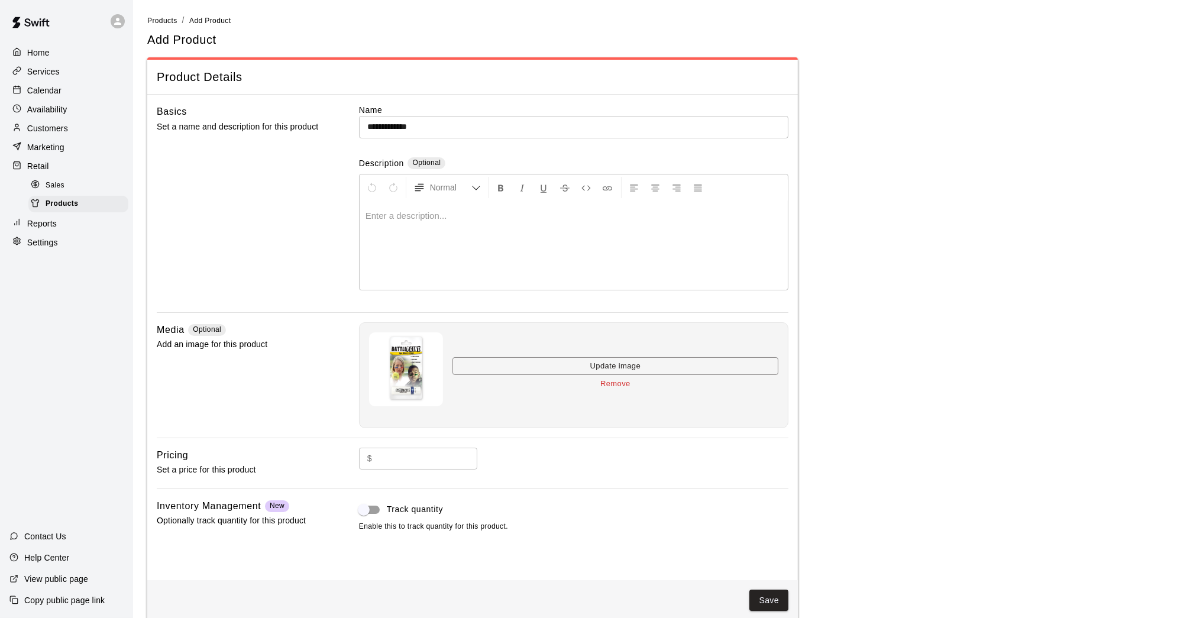
click at [439, 460] on input "text" at bounding box center [427, 459] width 101 height 22
type input "*"
click at [402, 512] on span "Track quantity" at bounding box center [415, 509] width 56 height 12
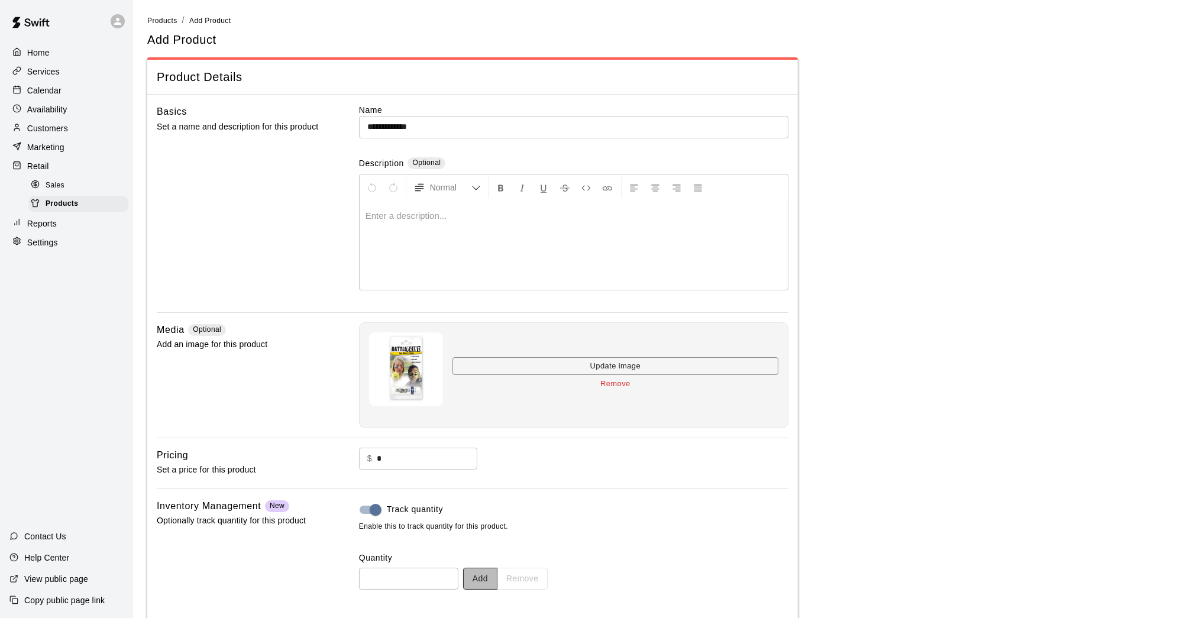
click at [490, 572] on button "Add" at bounding box center [480, 579] width 34 height 22
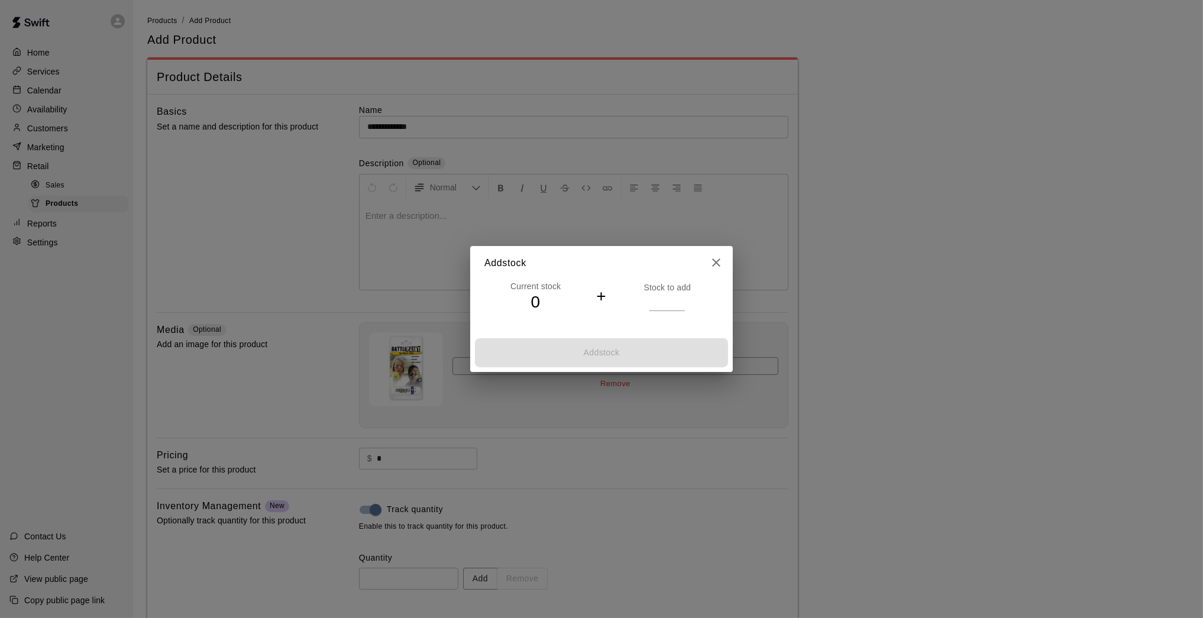
click at [677, 300] on input "*" at bounding box center [666, 301] width 35 height 17
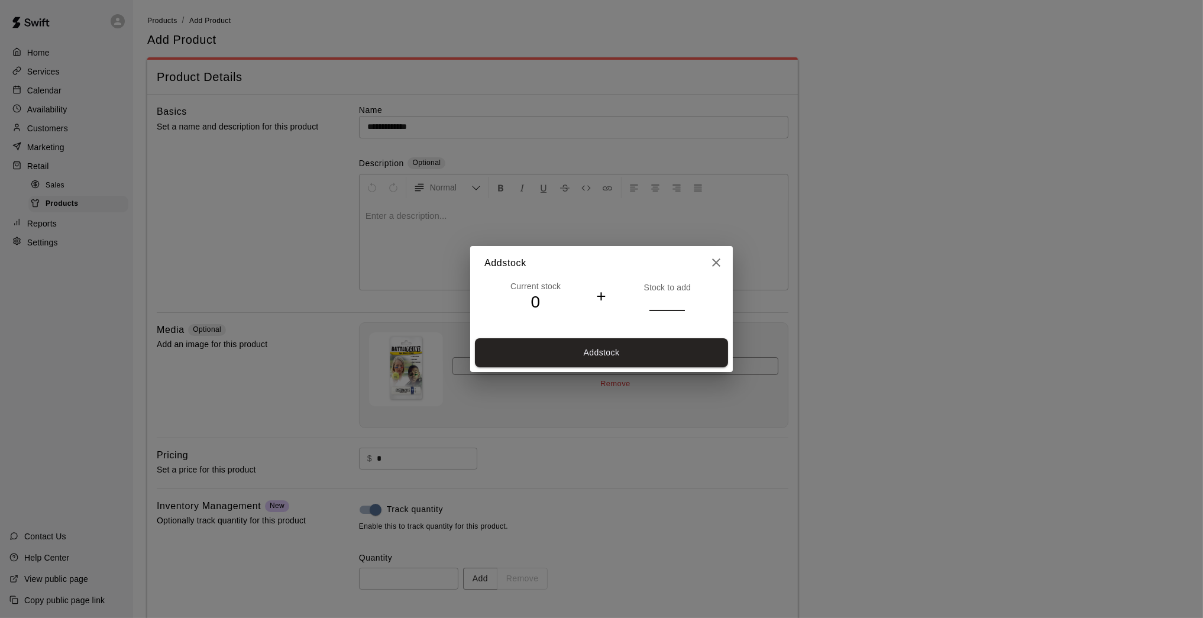
click at [677, 300] on input "*" at bounding box center [666, 301] width 35 height 17
type input "*"
click at [677, 299] on input "*" at bounding box center [666, 301] width 35 height 17
click at [661, 344] on button "Add stock" at bounding box center [601, 352] width 253 height 29
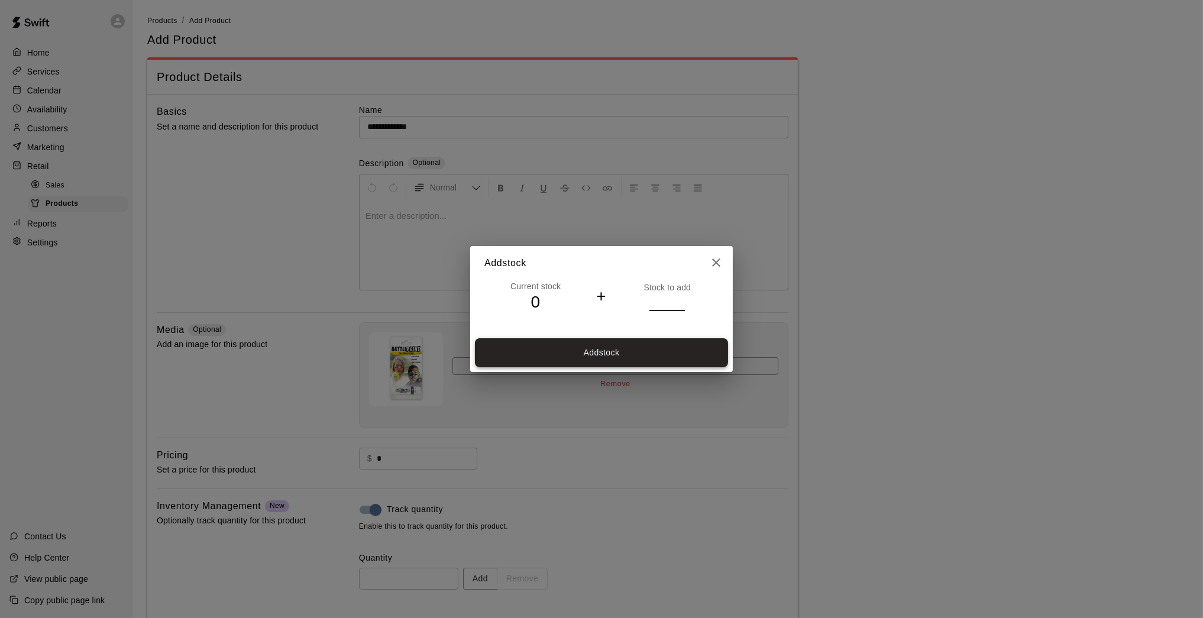
type input "*"
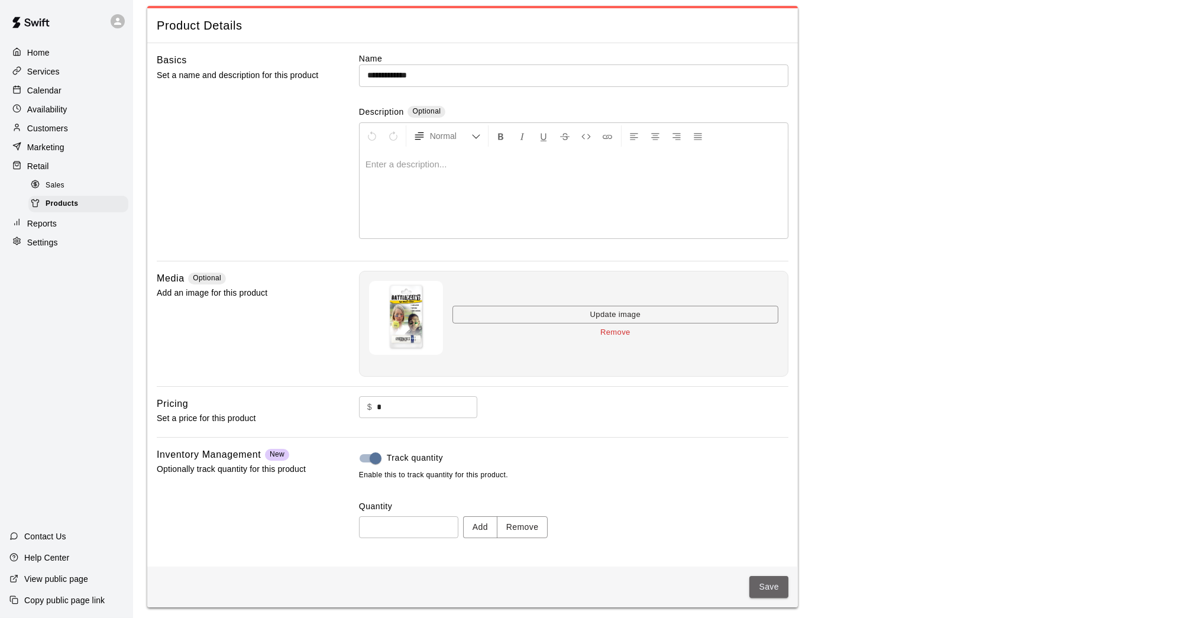
scroll to position [50, 0]
click at [771, 583] on button "Save" at bounding box center [768, 588] width 39 height 22
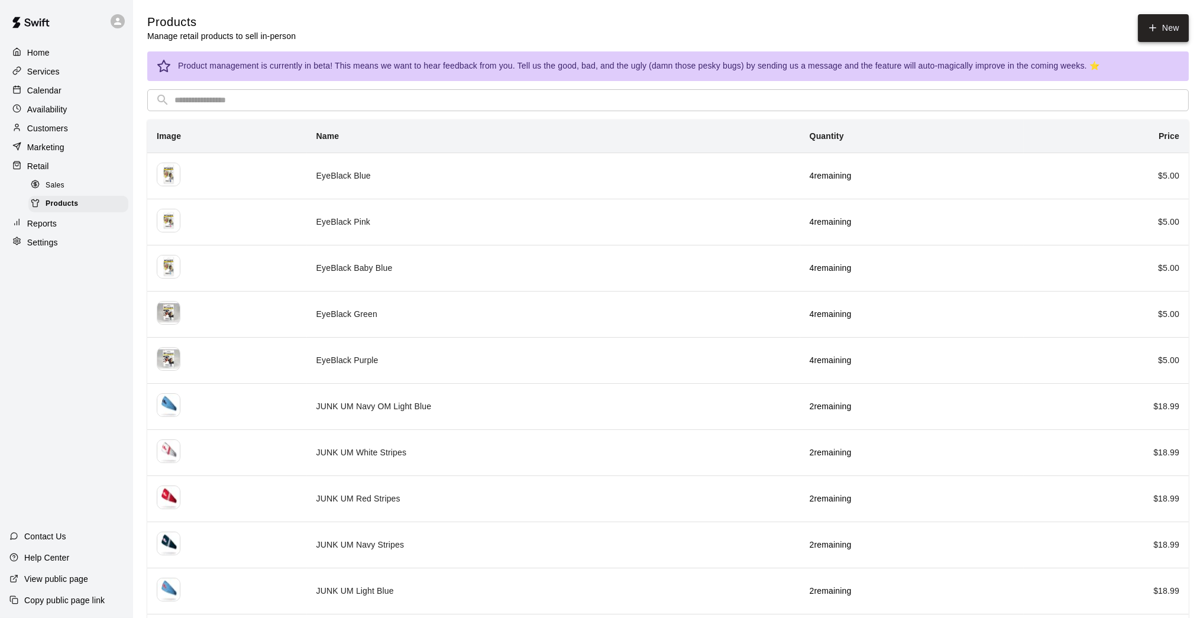
click at [1153, 19] on link "New" at bounding box center [1163, 28] width 51 height 28
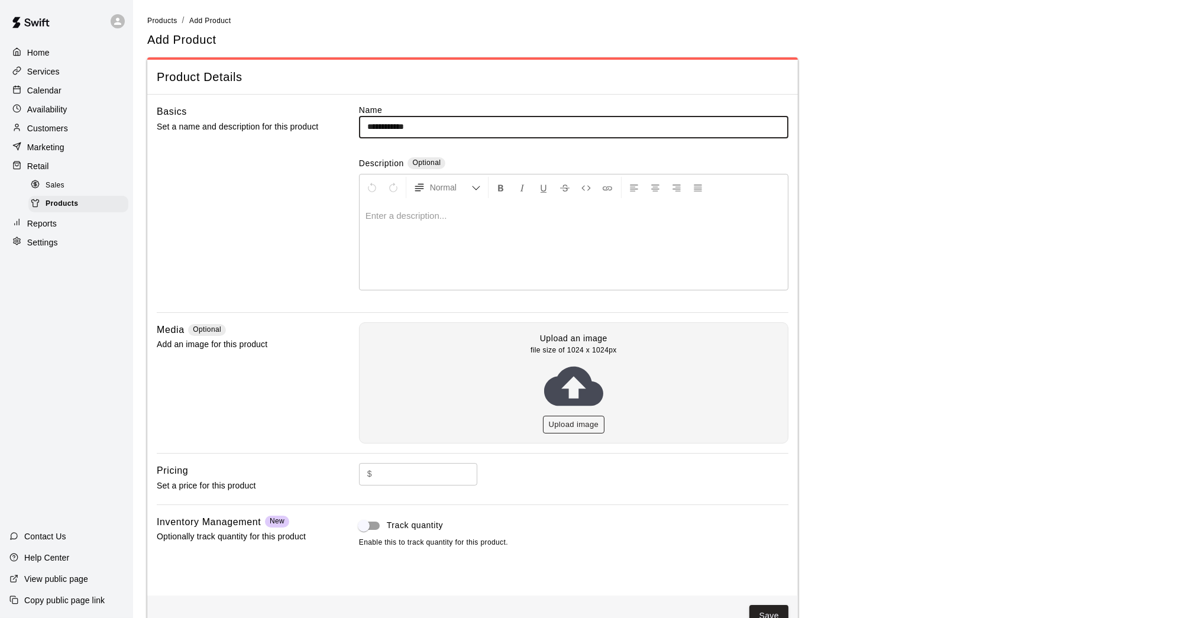
type input "**********"
click at [593, 421] on button "Upload image" at bounding box center [574, 425] width 62 height 18
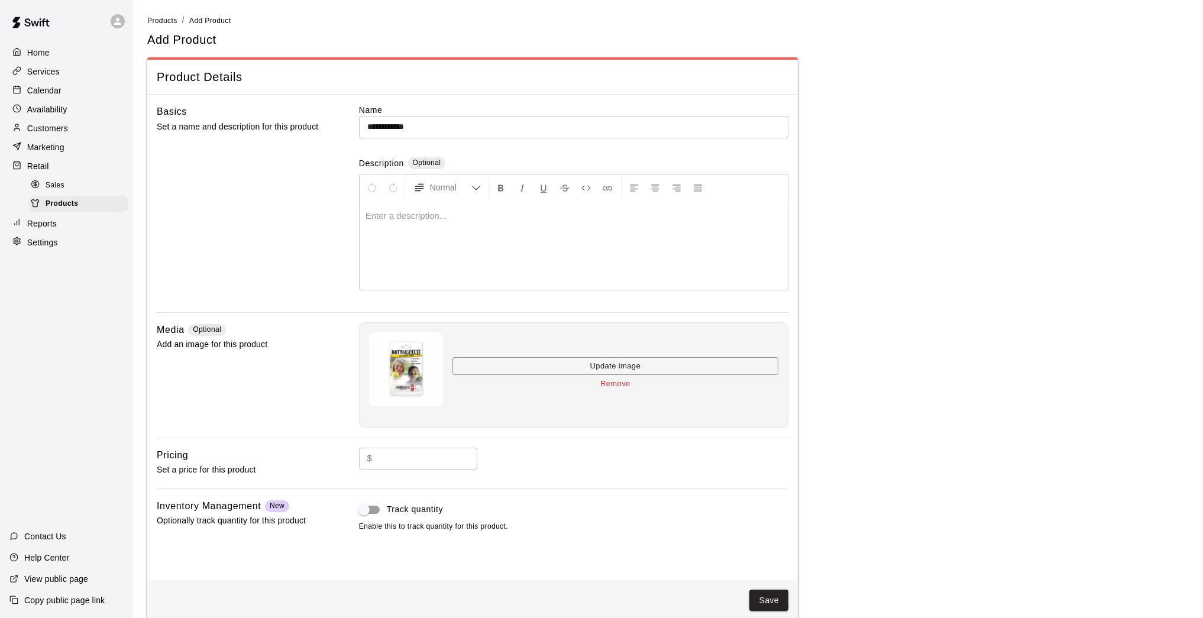
click at [436, 452] on input "text" at bounding box center [427, 459] width 101 height 22
type input "*"
click at [408, 508] on span "Track quantity" at bounding box center [415, 509] width 56 height 12
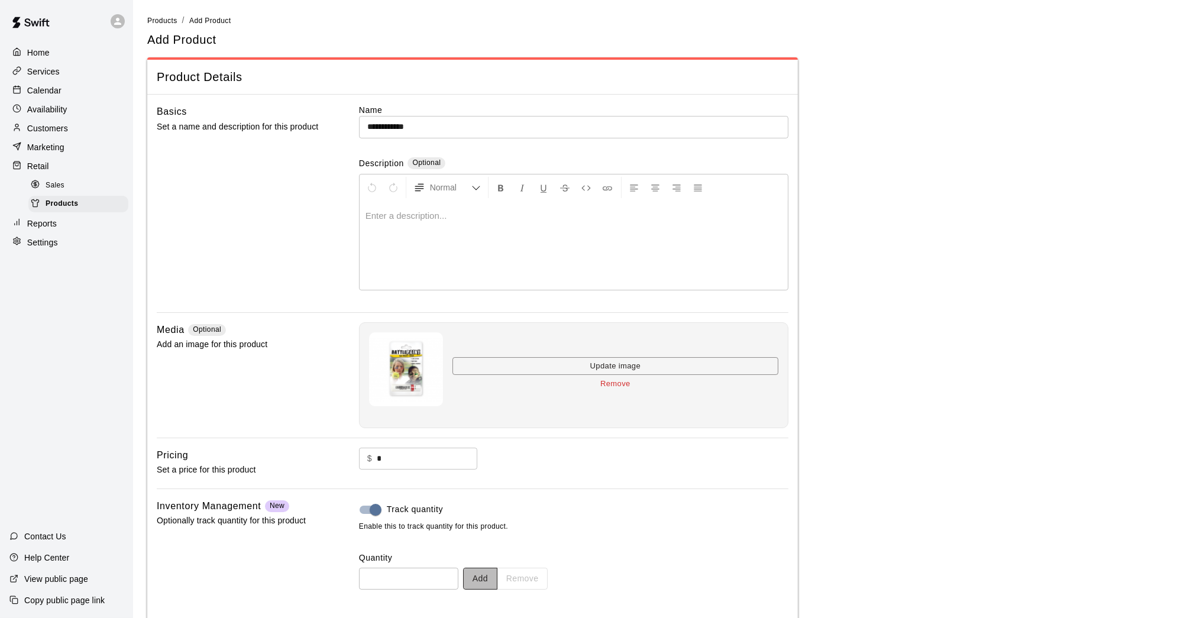
click at [493, 576] on button "Add" at bounding box center [480, 579] width 34 height 22
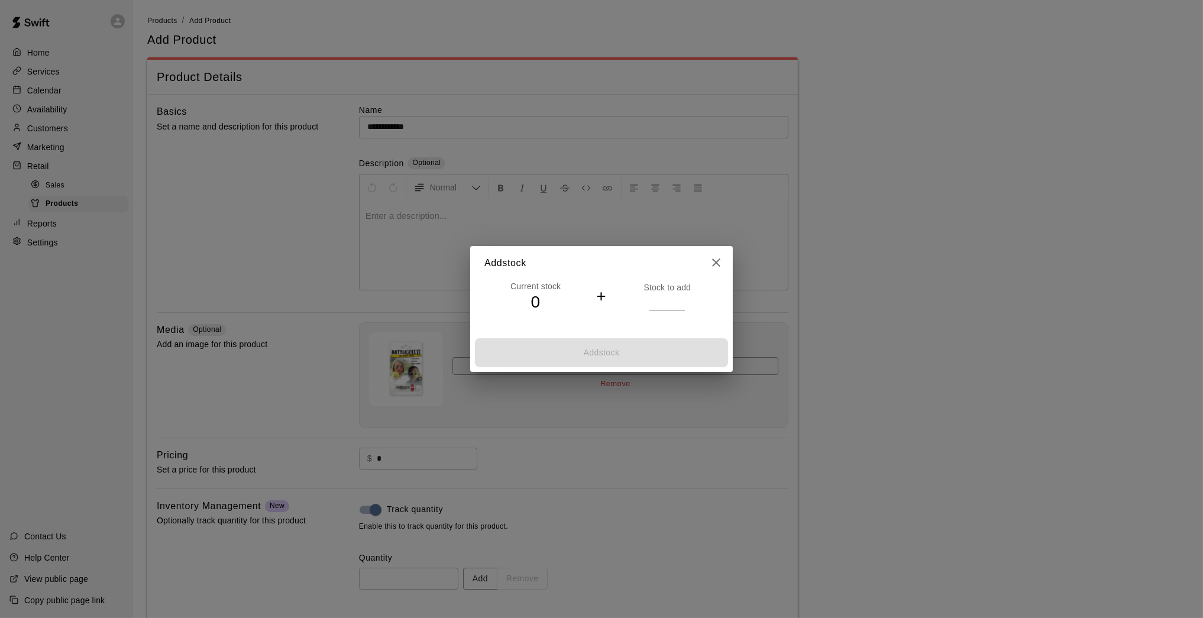
click at [680, 299] on input "*" at bounding box center [666, 301] width 35 height 17
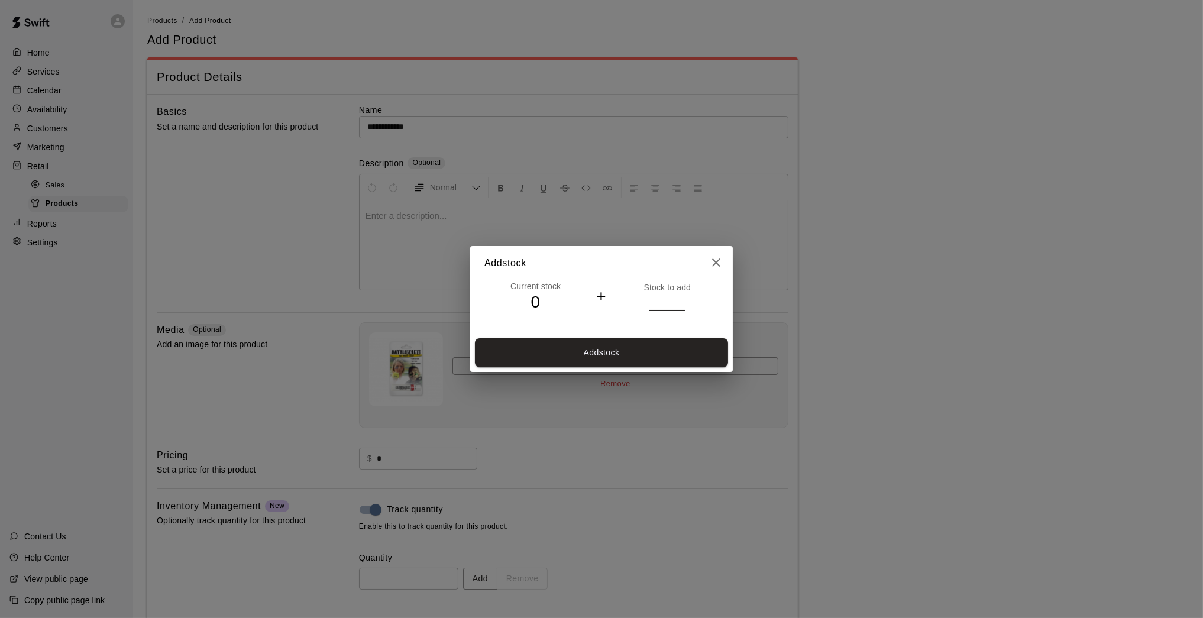
click at [680, 299] on input "*" at bounding box center [666, 301] width 35 height 17
type input "*"
click at [680, 299] on input "*" at bounding box center [666, 301] width 35 height 17
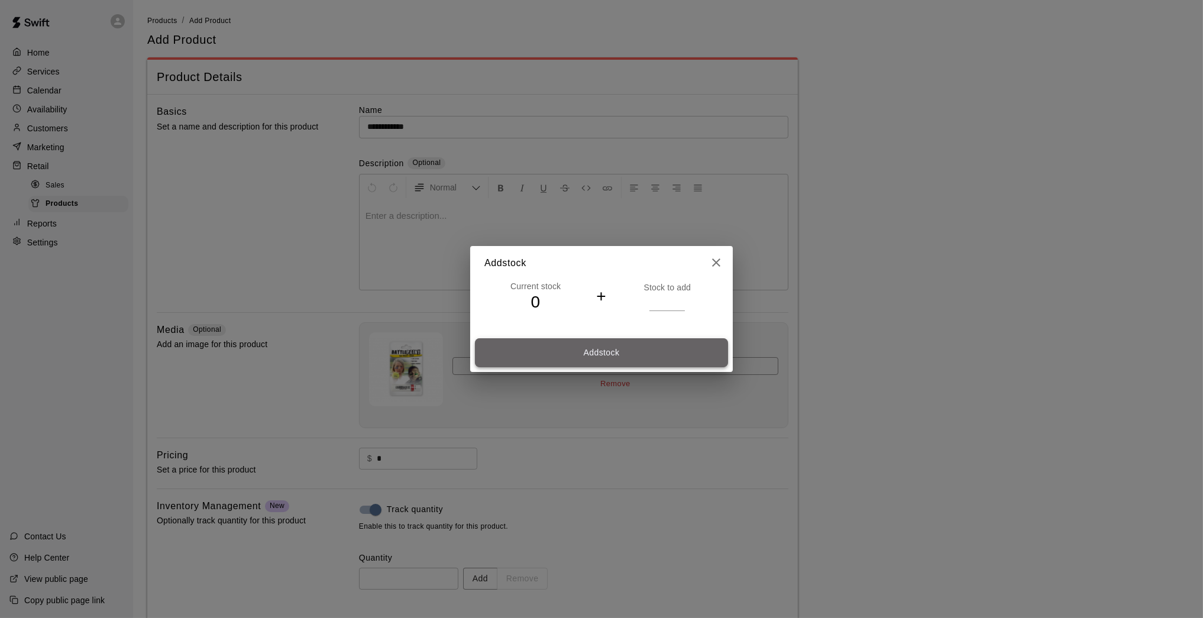
click at [671, 340] on button "Add stock" at bounding box center [601, 352] width 253 height 29
type input "*"
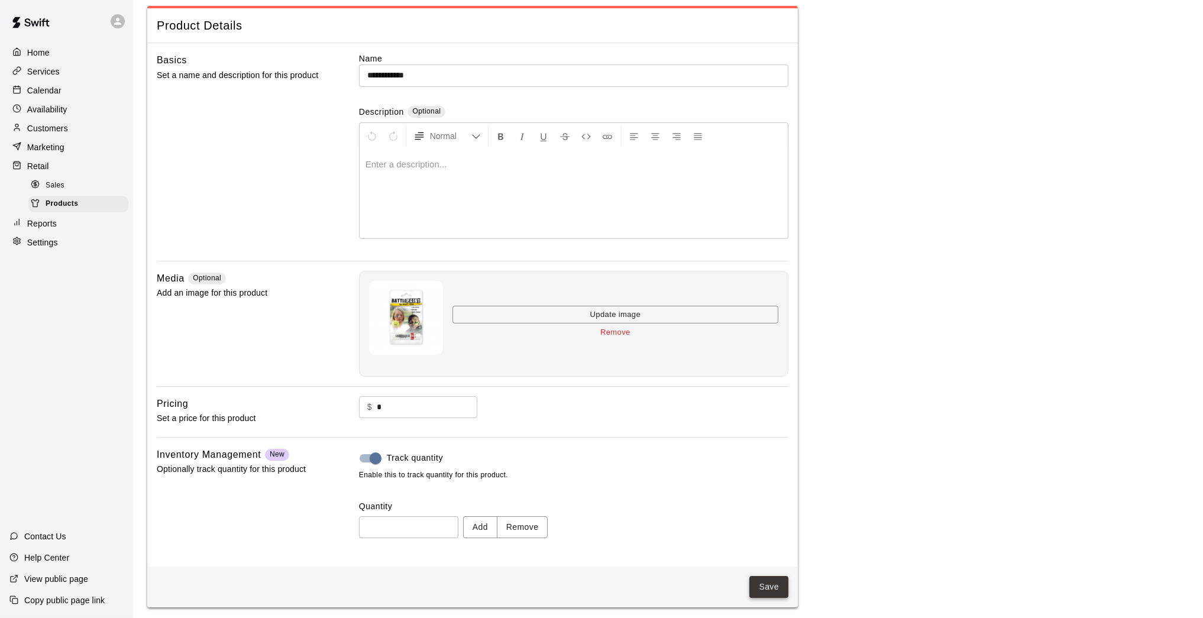
scroll to position [50, 0]
click at [767, 579] on button "Save" at bounding box center [768, 588] width 39 height 22
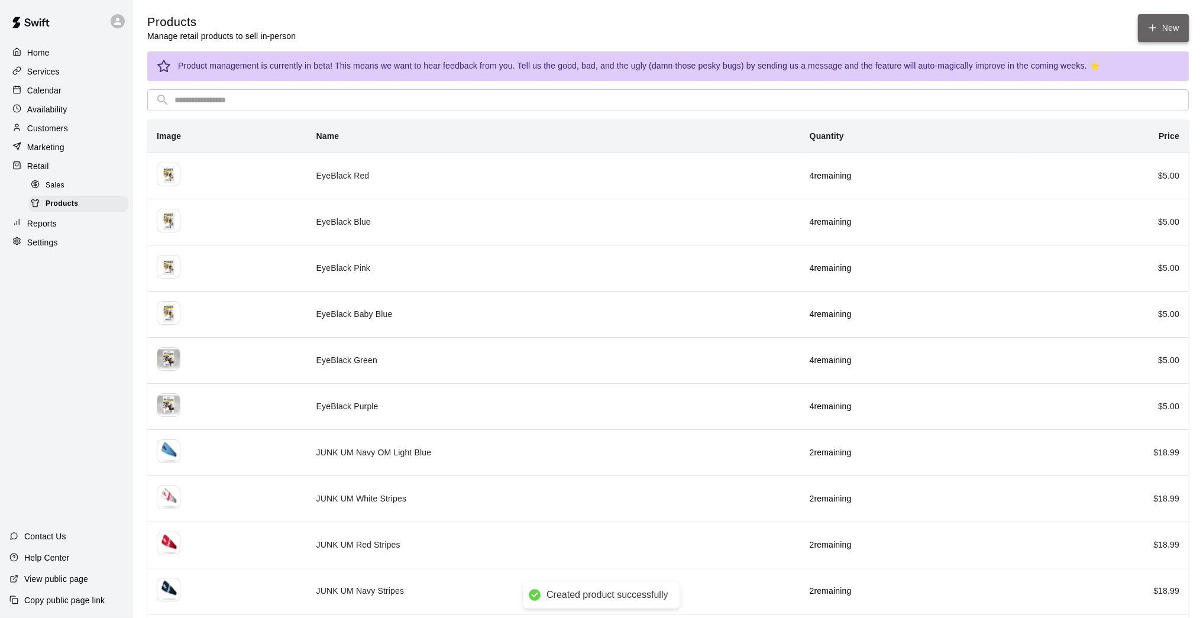
click at [1155, 31] on icon at bounding box center [1152, 27] width 11 height 11
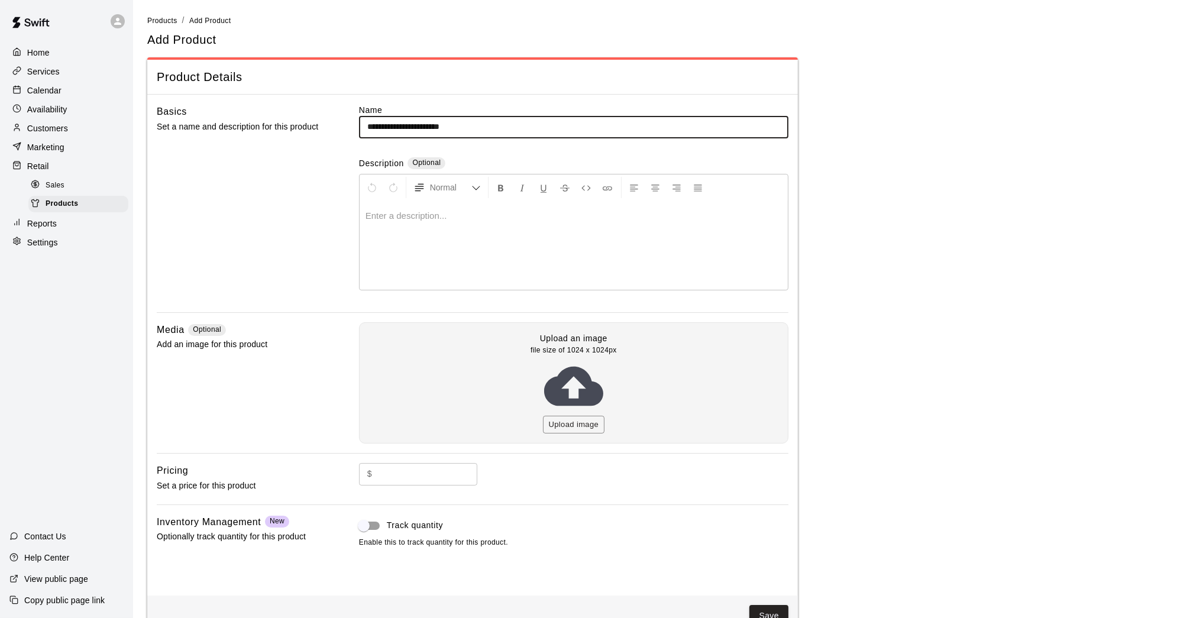
type input "**********"
click at [470, 220] on div at bounding box center [574, 245] width 428 height 89
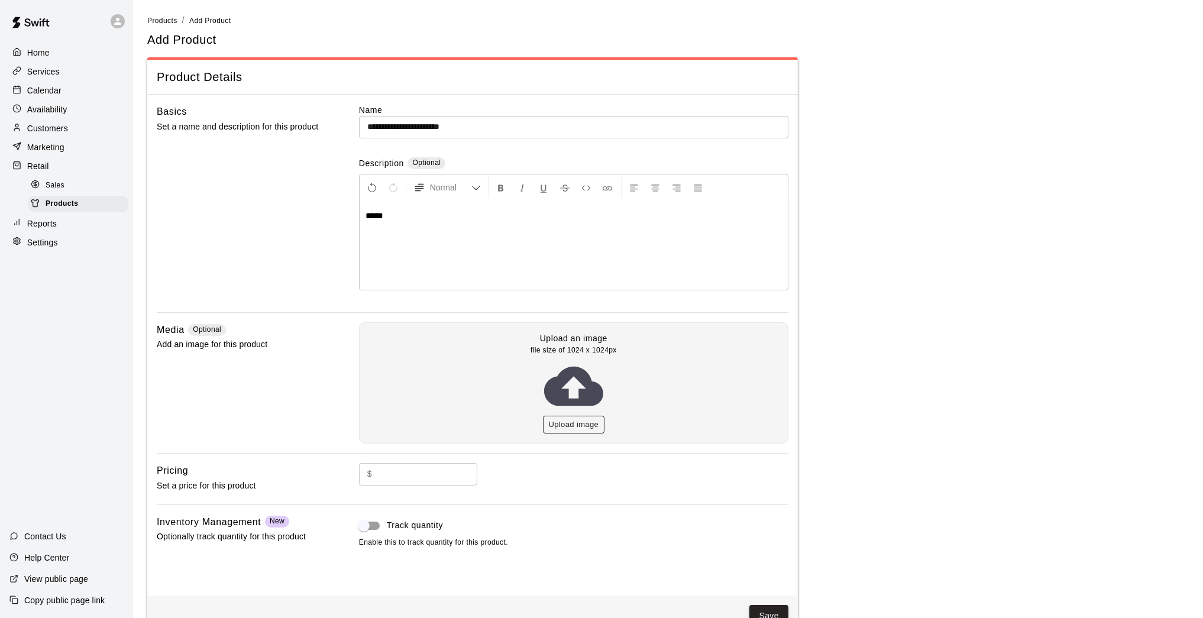
click at [576, 429] on button "Upload image" at bounding box center [574, 425] width 62 height 18
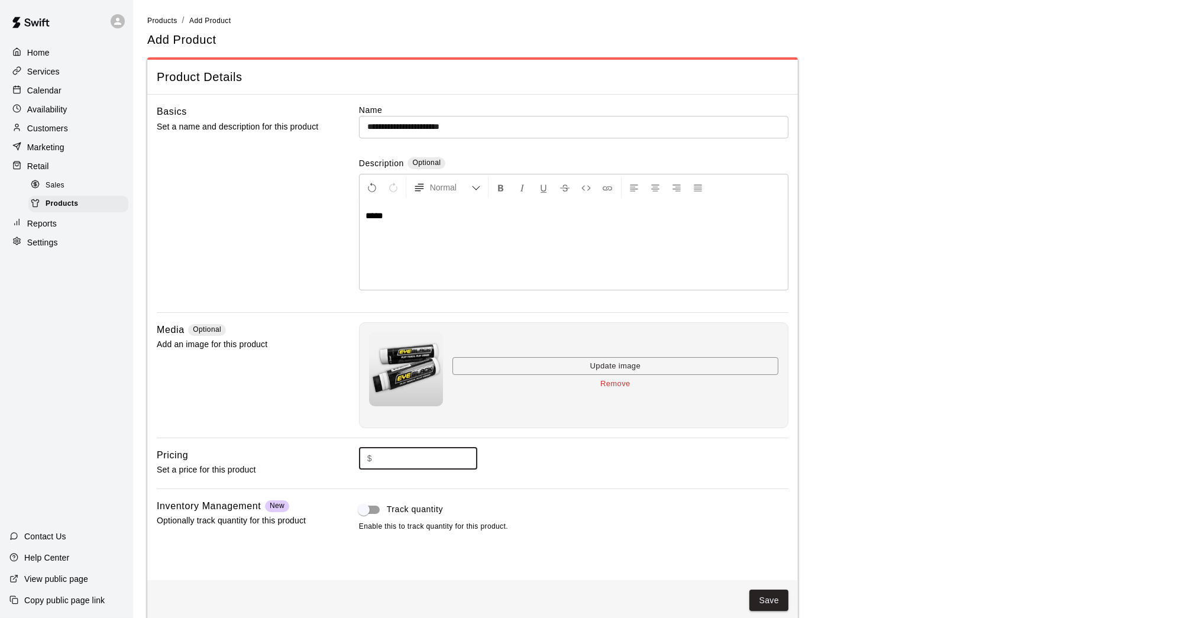
click at [412, 448] on input "text" at bounding box center [427, 459] width 101 height 22
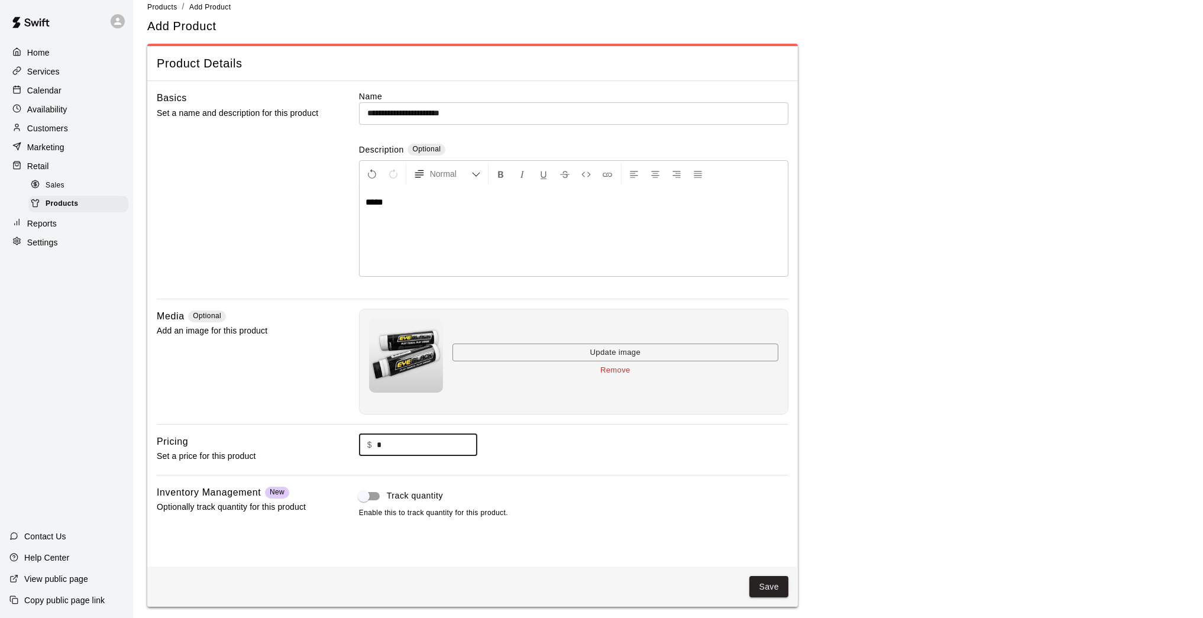
scroll to position [13, 0]
type input "*"
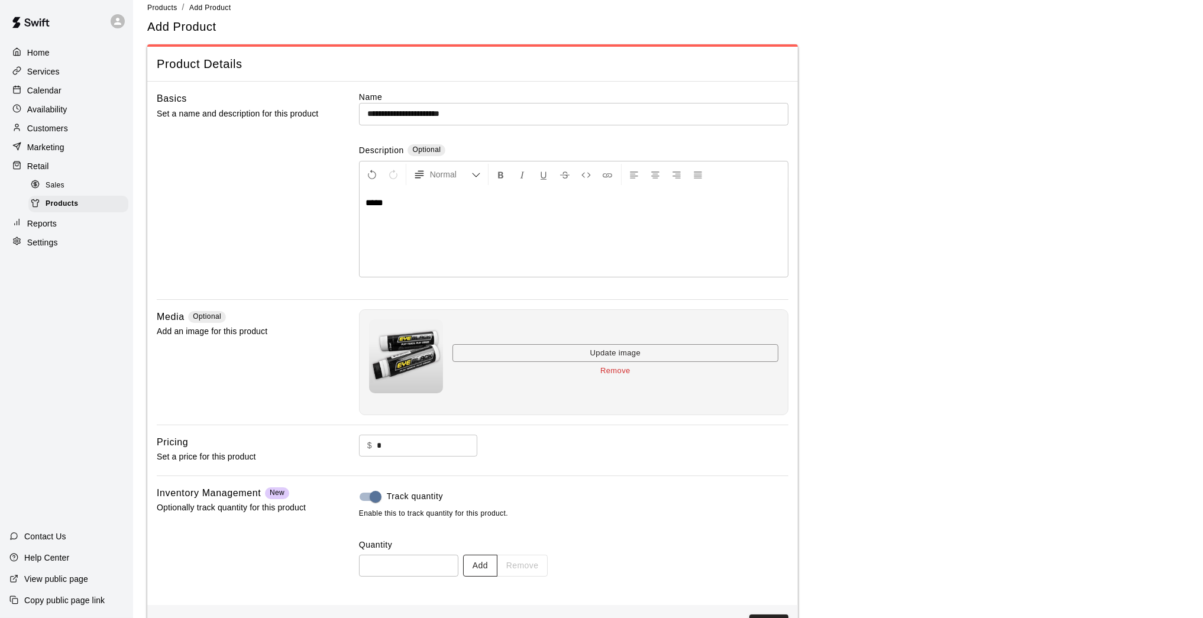
click at [482, 561] on button "Add" at bounding box center [480, 566] width 34 height 22
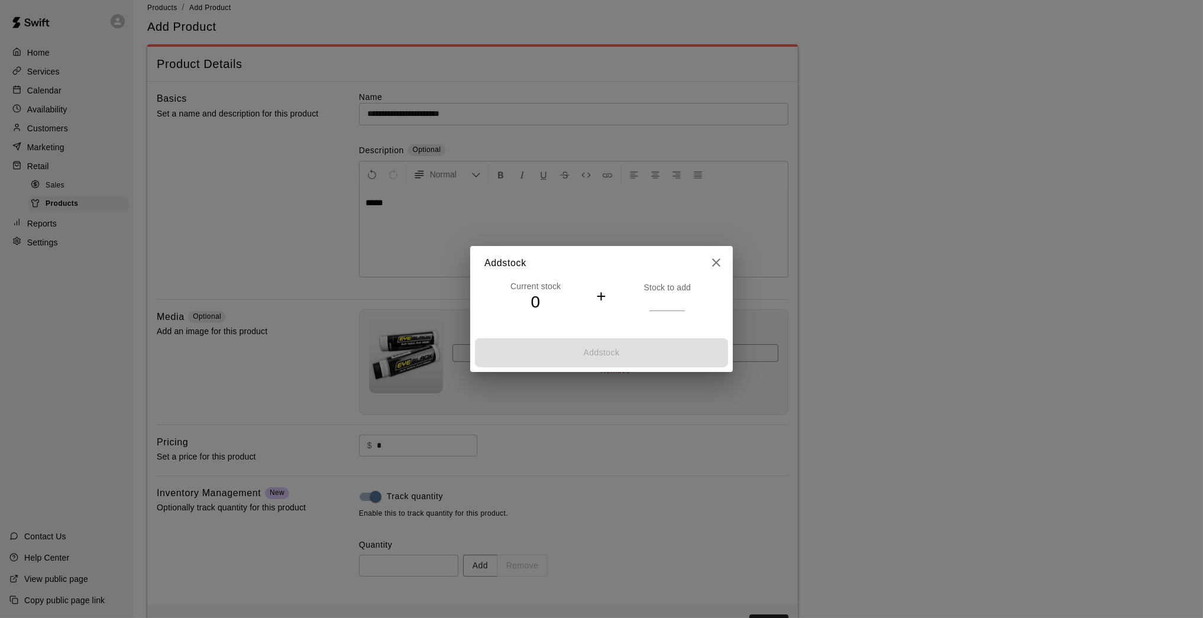
click at [681, 298] on input "*" at bounding box center [666, 301] width 35 height 17
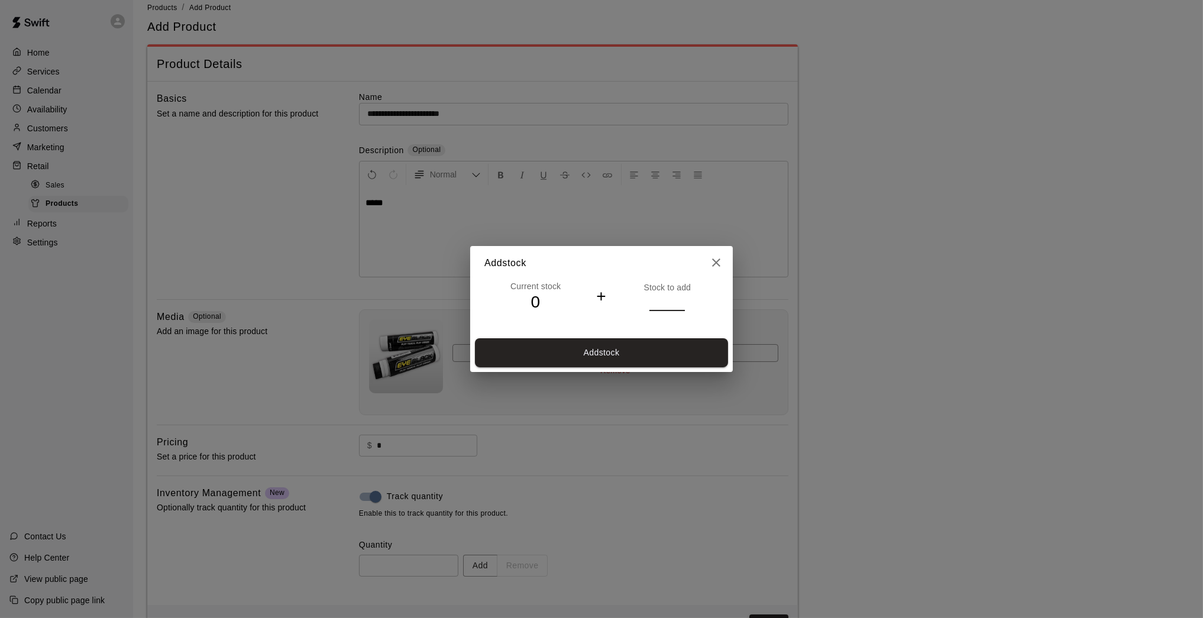
click at [681, 298] on input "*" at bounding box center [666, 301] width 35 height 17
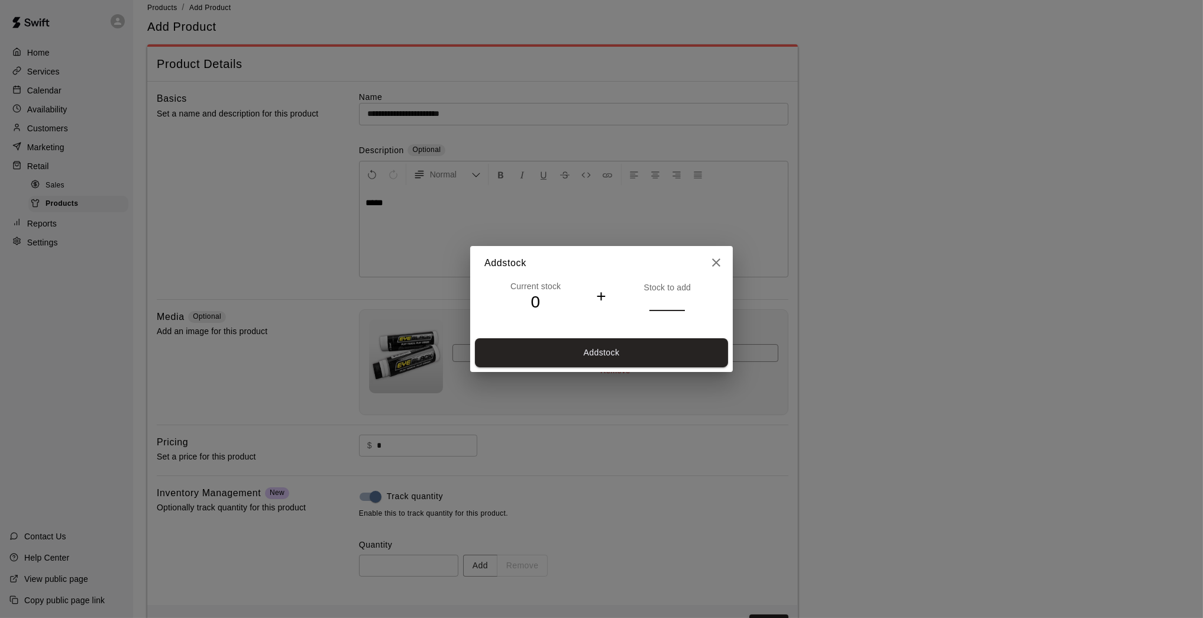
click at [681, 298] on input "*" at bounding box center [666, 301] width 35 height 17
click at [681, 298] on input "**" at bounding box center [666, 301] width 35 height 17
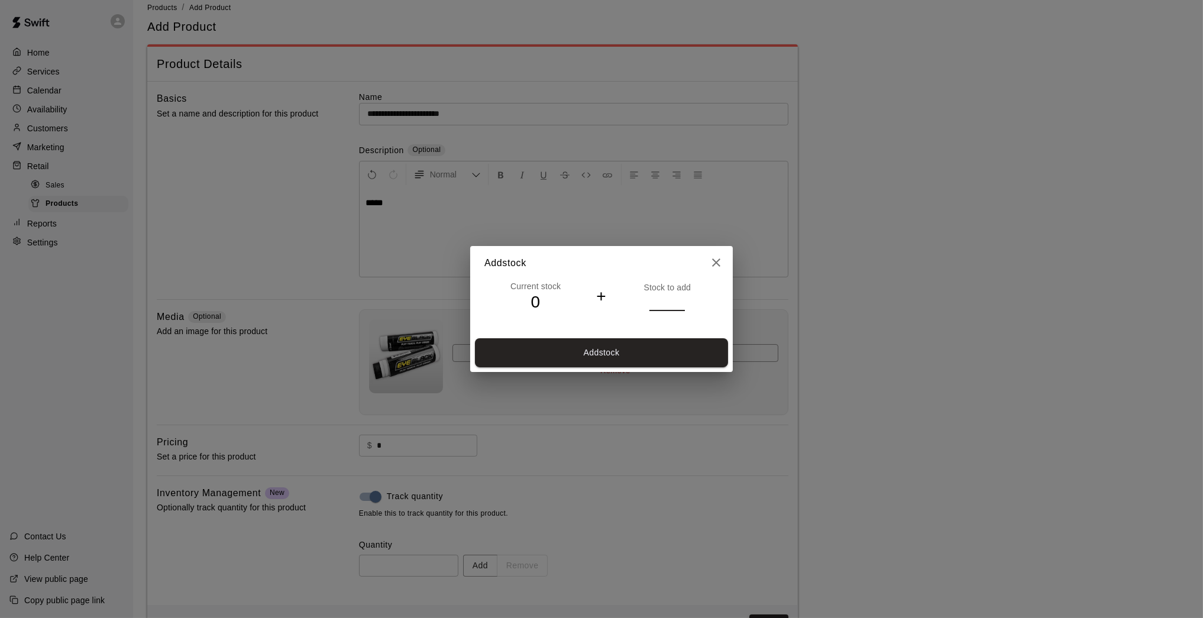
click at [681, 298] on input "**" at bounding box center [666, 301] width 35 height 17
click at [681, 300] on input "**" at bounding box center [666, 301] width 35 height 17
click at [680, 307] on input "**" at bounding box center [666, 301] width 35 height 17
type input "**"
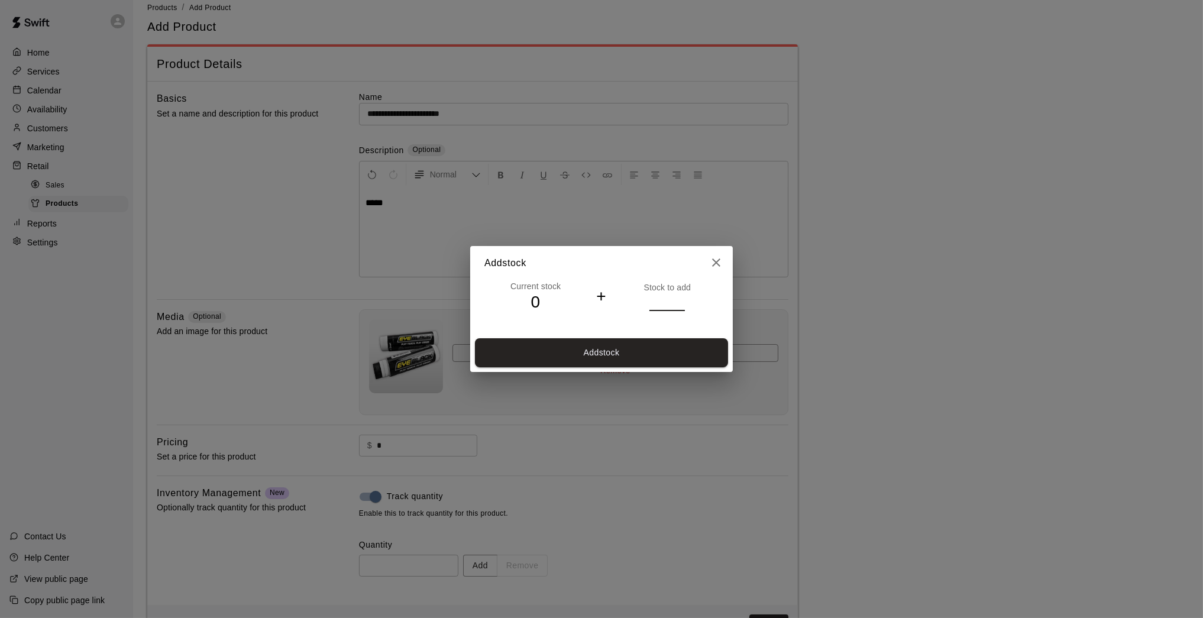
click at [680, 306] on input "**" at bounding box center [666, 301] width 35 height 17
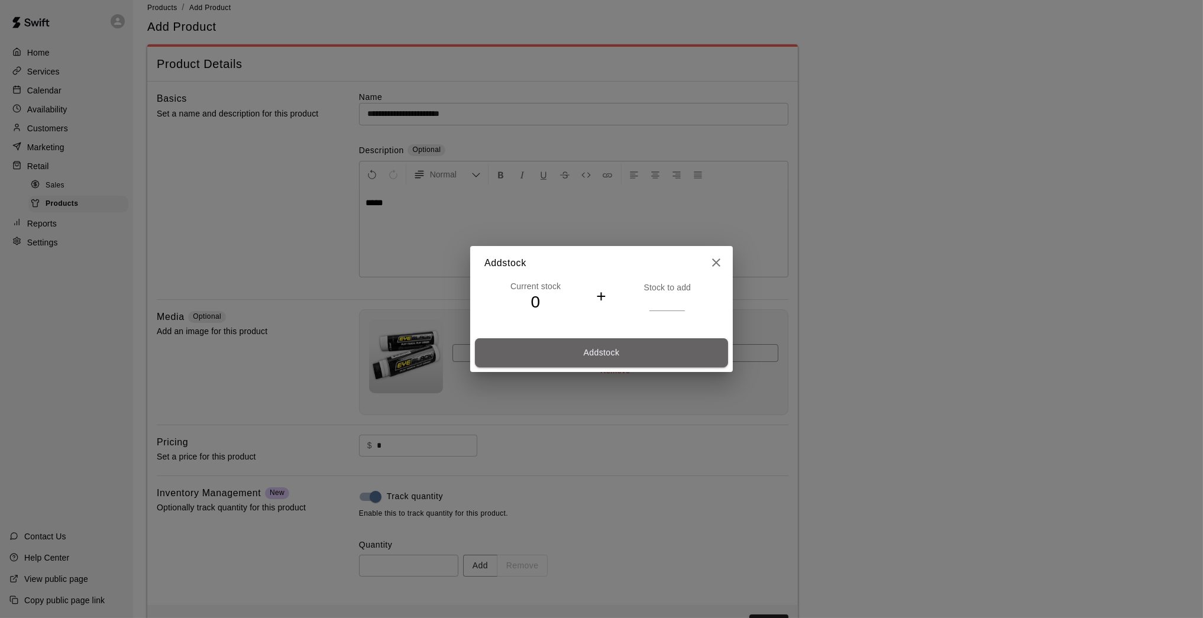
drag, startPoint x: 665, startPoint y: 350, endPoint x: 675, endPoint y: 360, distance: 14.2
click at [665, 350] on button "Add stock" at bounding box center [601, 352] width 253 height 29
type input "**"
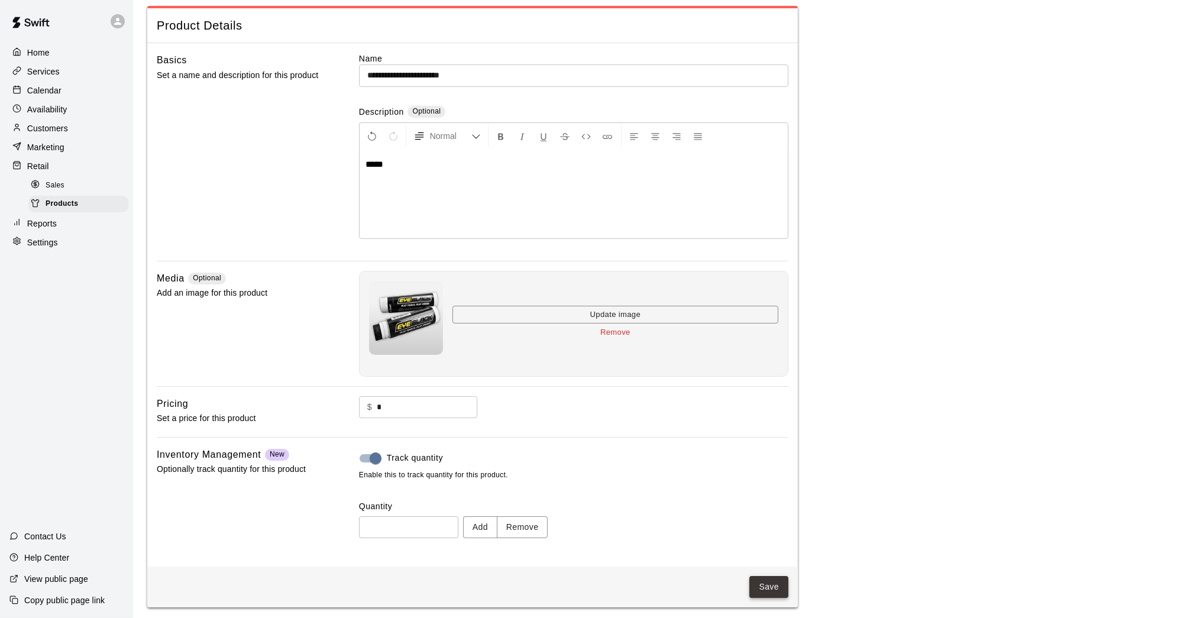
scroll to position [50, 0]
click at [774, 581] on button "Save" at bounding box center [768, 588] width 39 height 22
